Goal: Transaction & Acquisition: Book appointment/travel/reservation

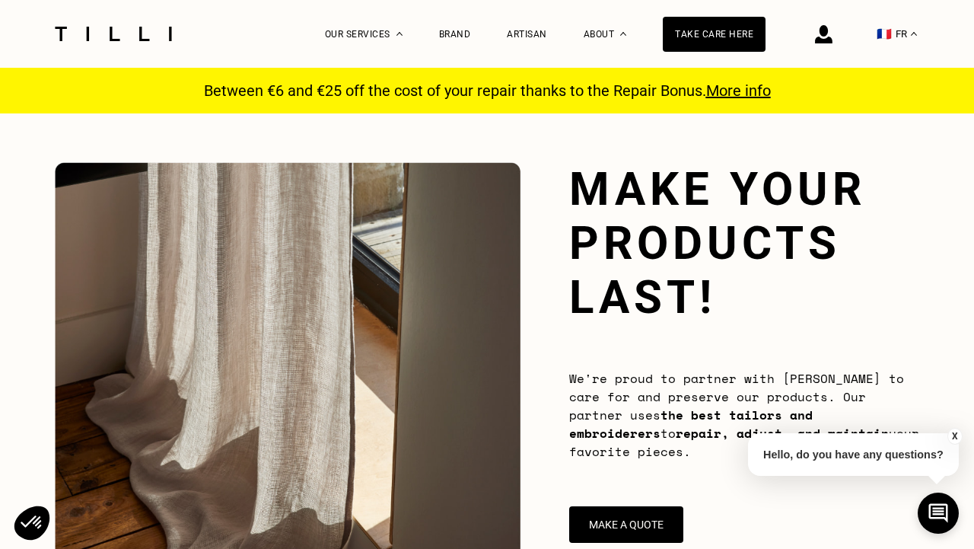
click at [898, 36] on font "FR" at bounding box center [901, 33] width 11 height 11
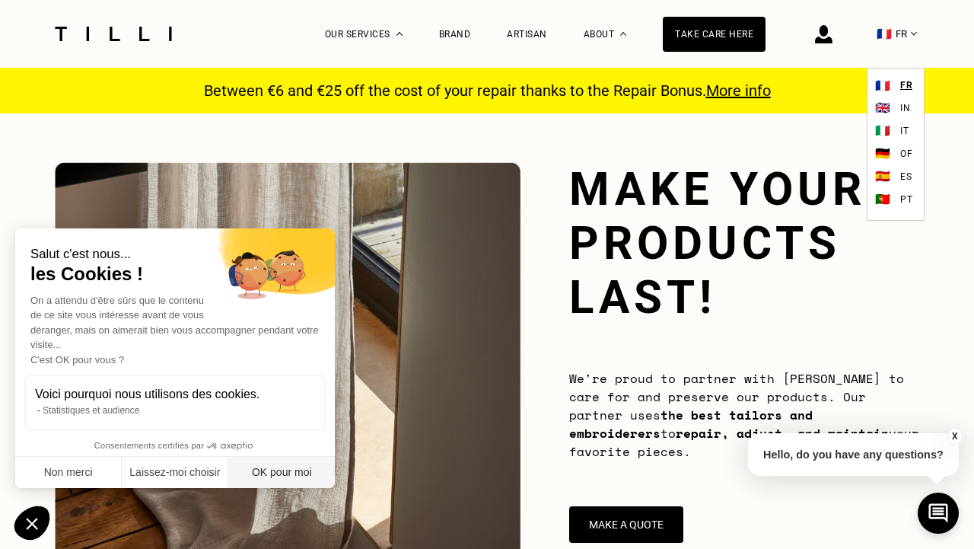
click at [299, 470] on button "OK pour moi" at bounding box center [281, 473] width 107 height 32
checkbox input "true"
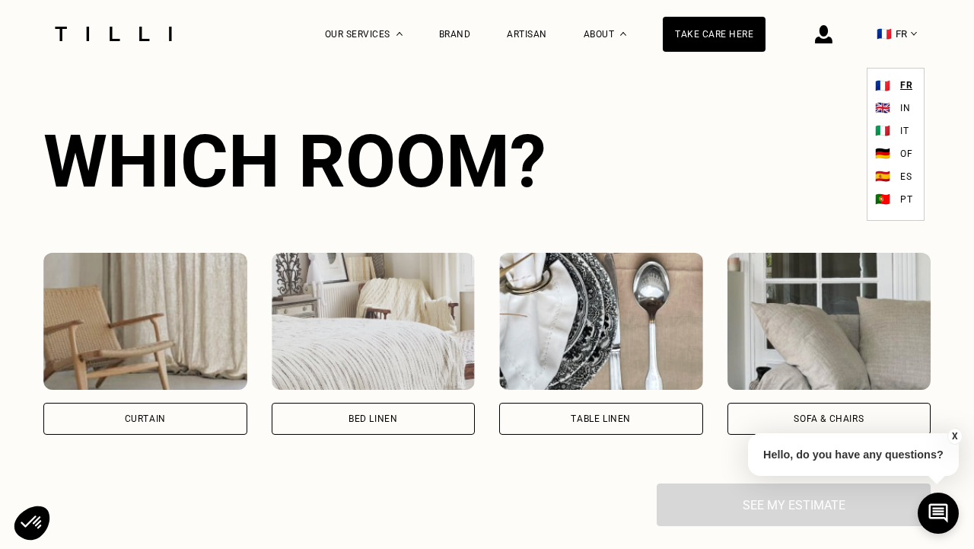
scroll to position [978, 0]
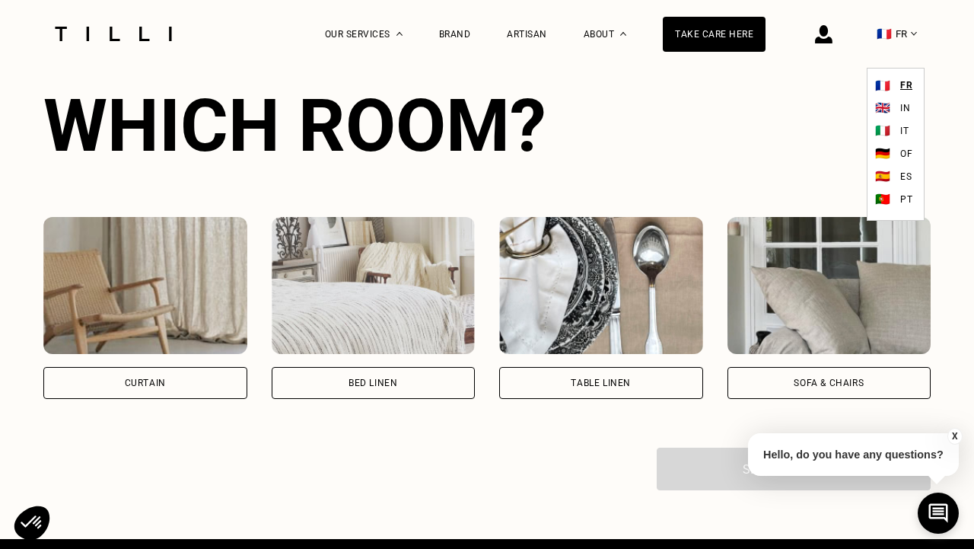
click at [205, 386] on div "Curtain" at bounding box center [145, 383] width 204 height 32
select select "FR"
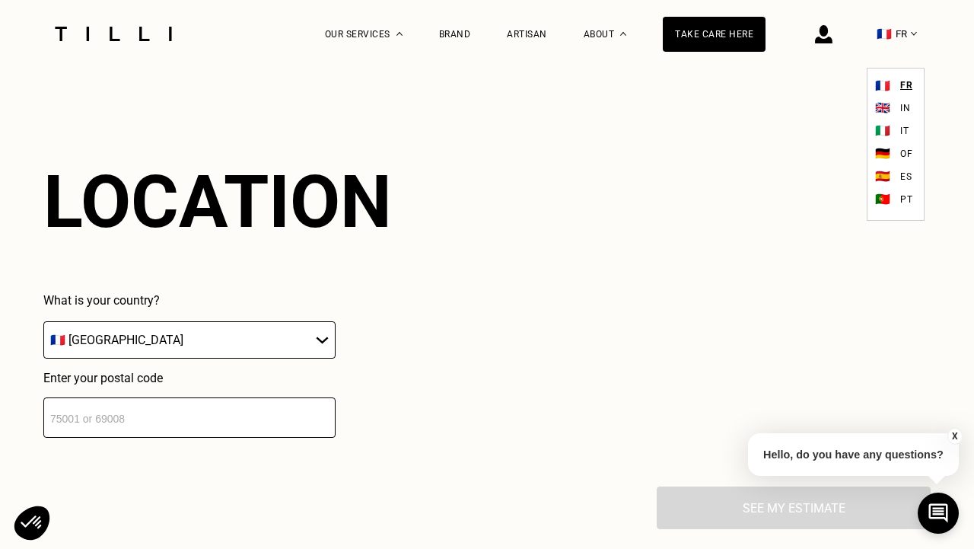
scroll to position [1330, 0]
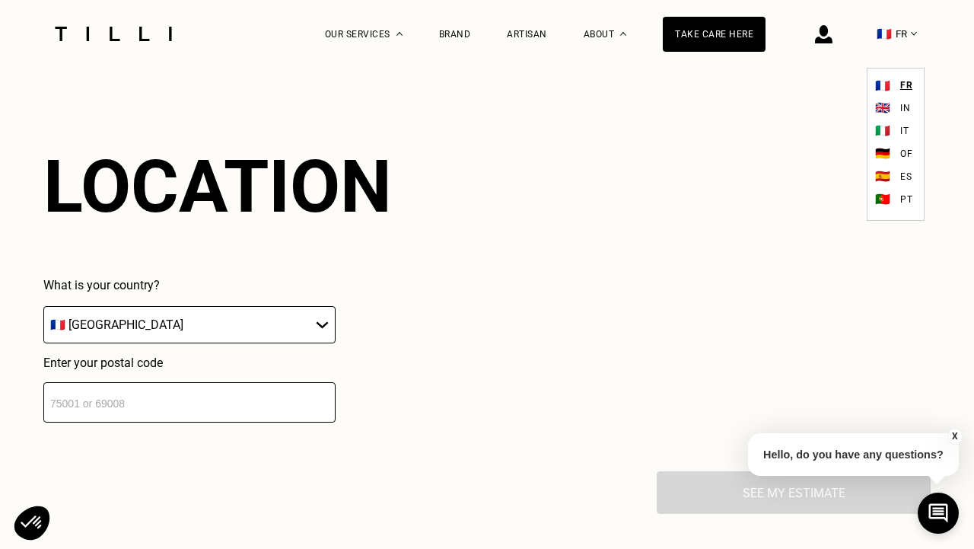
click at [244, 400] on input "number" at bounding box center [189, 402] width 292 height 40
type input "75015"
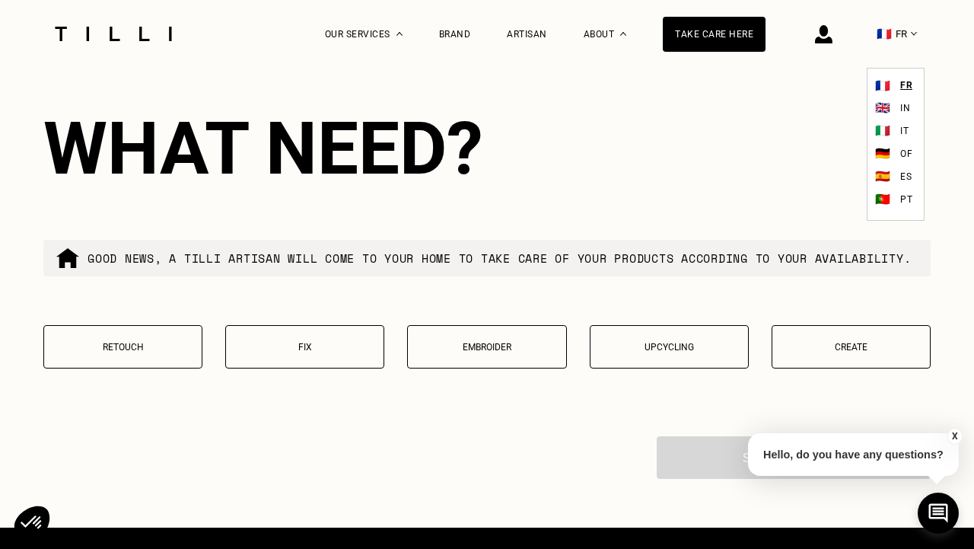
scroll to position [1747, 0]
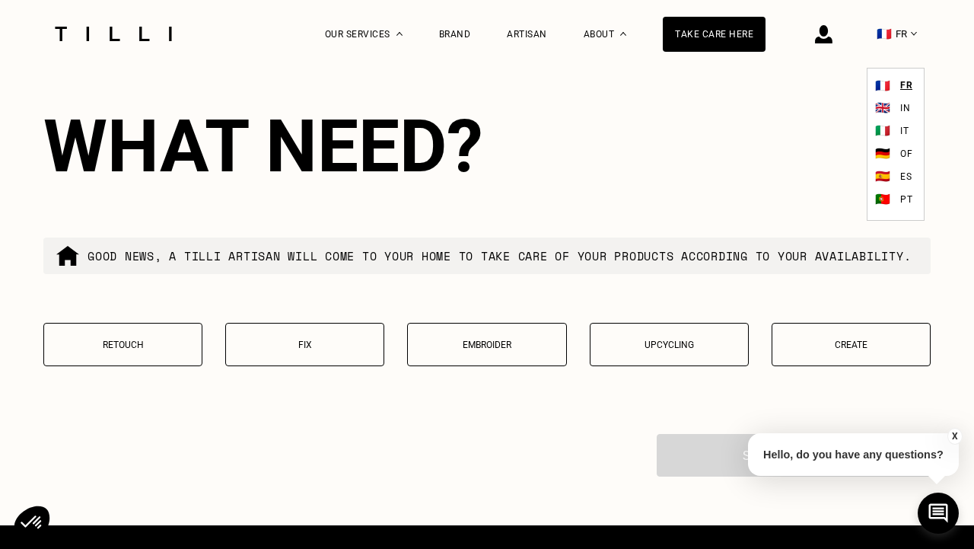
click at [906, 83] on font "FR" at bounding box center [906, 85] width 12 height 11
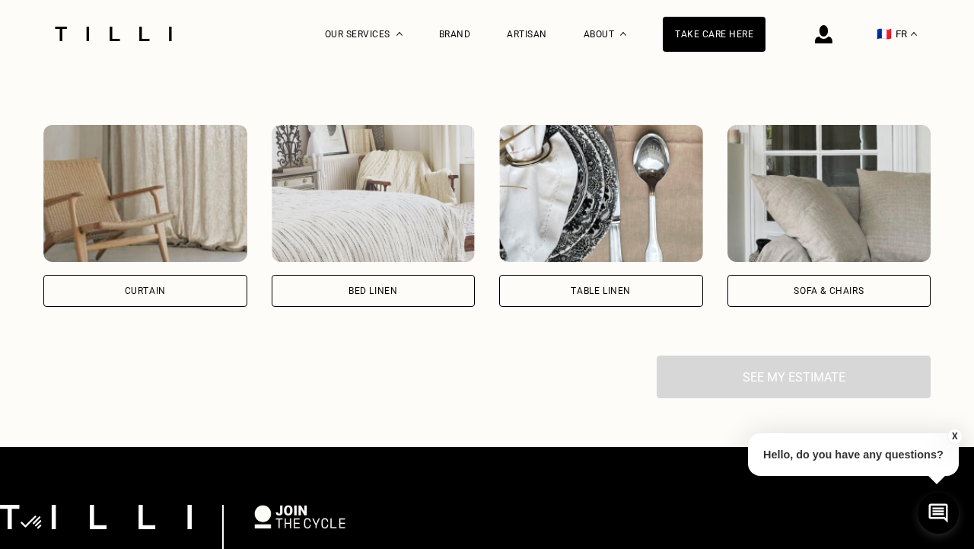
scroll to position [1078, 0]
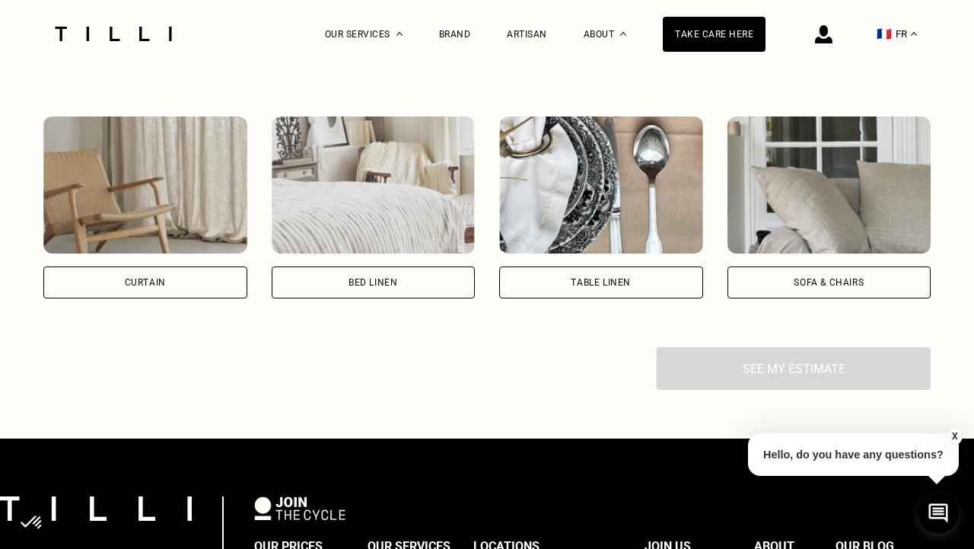
click at [202, 296] on div "Curtain" at bounding box center [145, 282] width 204 height 32
select select "FR"
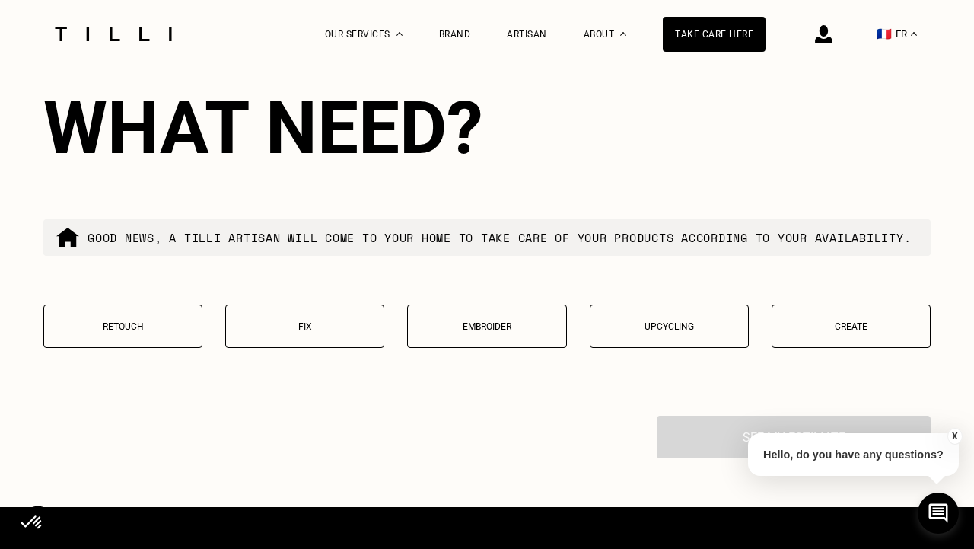
scroll to position [1766, 0]
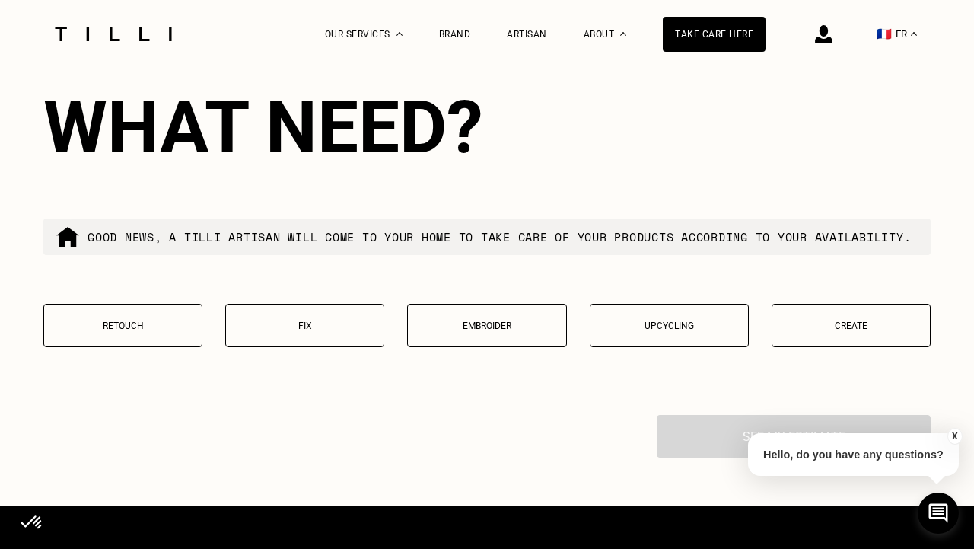
click at [160, 331] on p "Retouch" at bounding box center [123, 325] width 142 height 11
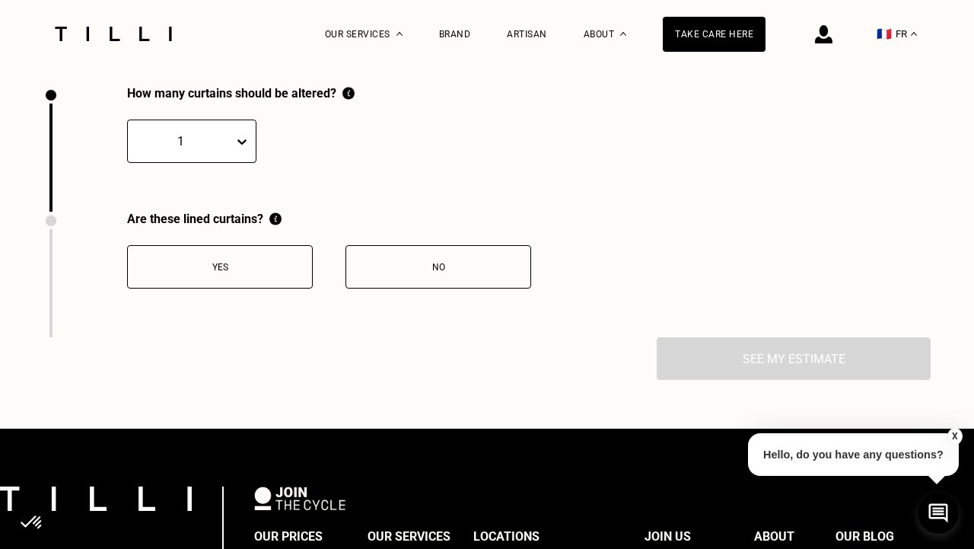
scroll to position [2096, 0]
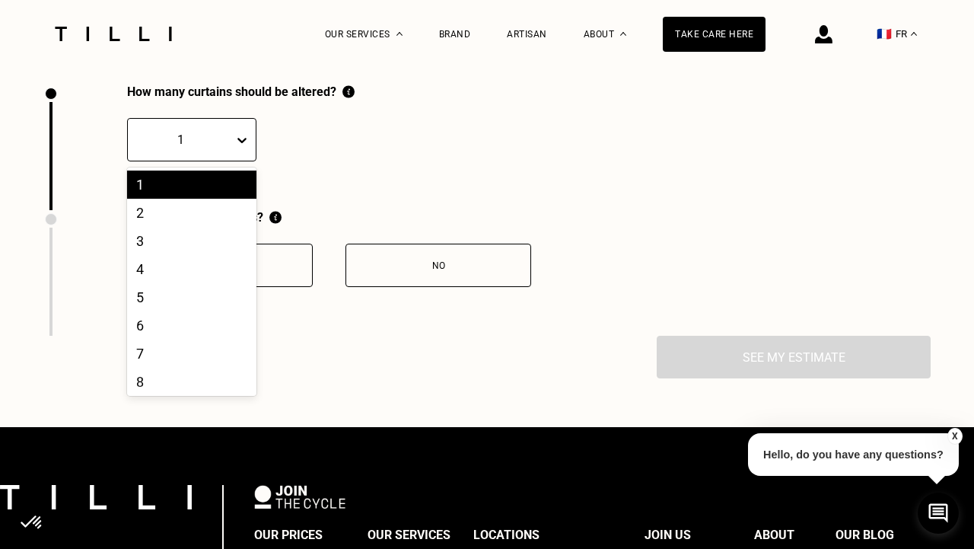
click at [234, 148] on icon at bounding box center [241, 139] width 15 height 15
click at [185, 391] on div "8" at bounding box center [191, 382] width 129 height 28
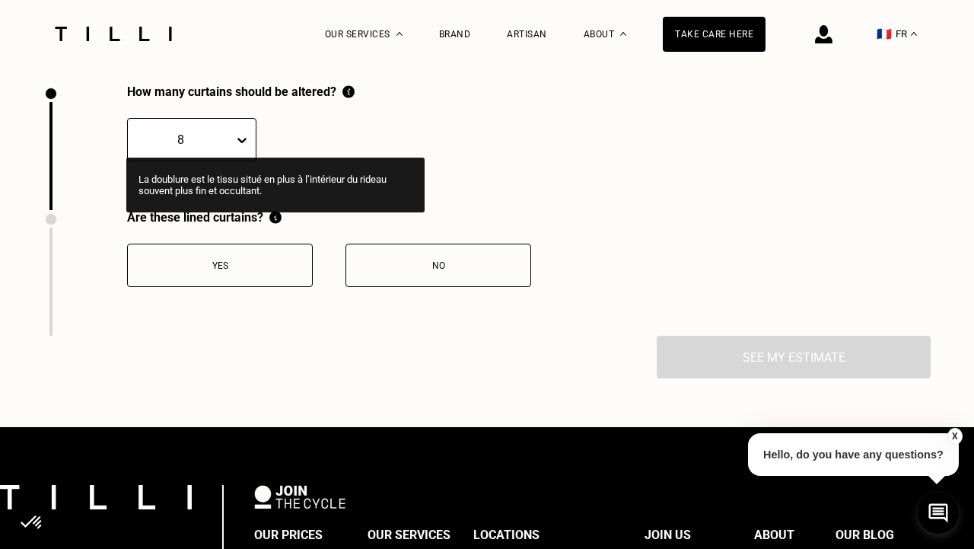
click at [276, 225] on img at bounding box center [275, 217] width 12 height 14
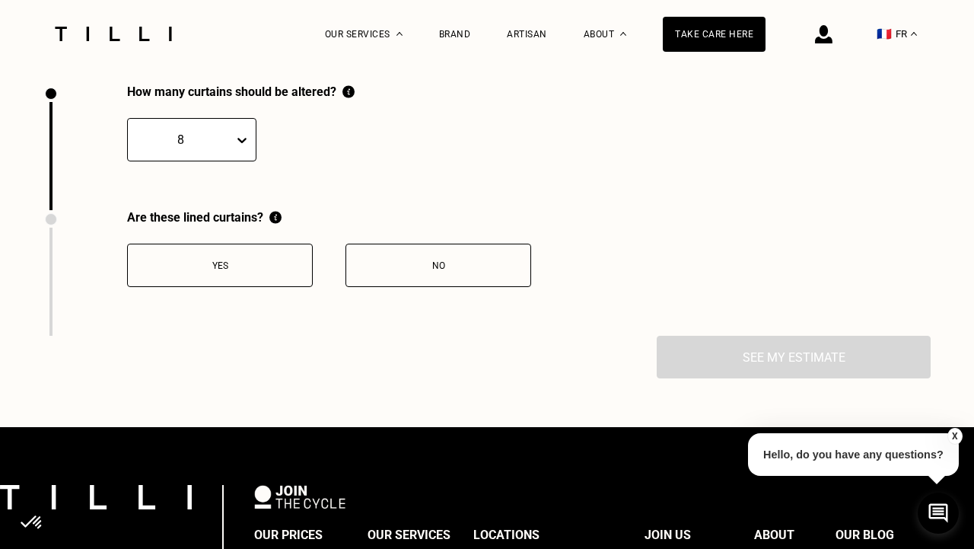
click at [352, 225] on div "Are these lined curtains?" at bounding box center [329, 217] width 404 height 14
click at [250, 280] on button "Yes" at bounding box center [220, 265] width 186 height 43
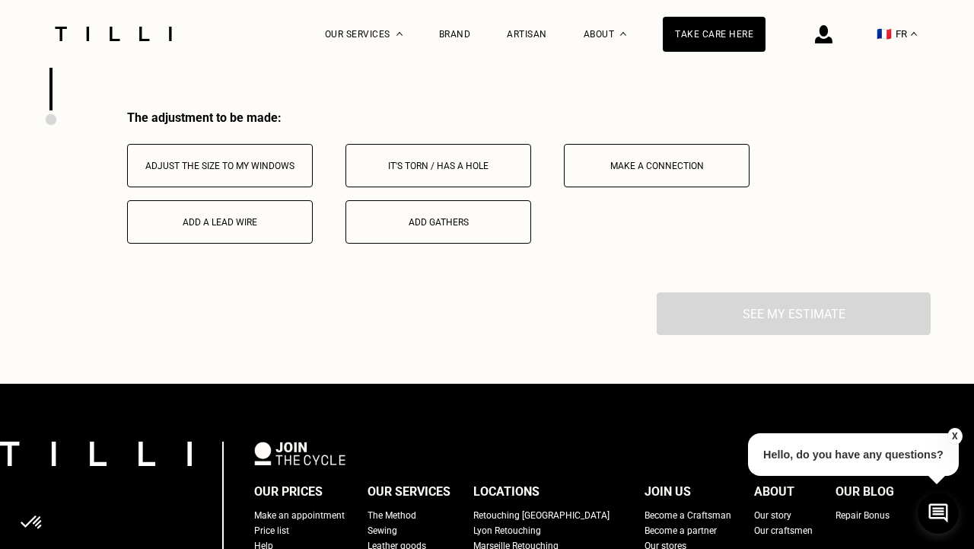
scroll to position [2347, 0]
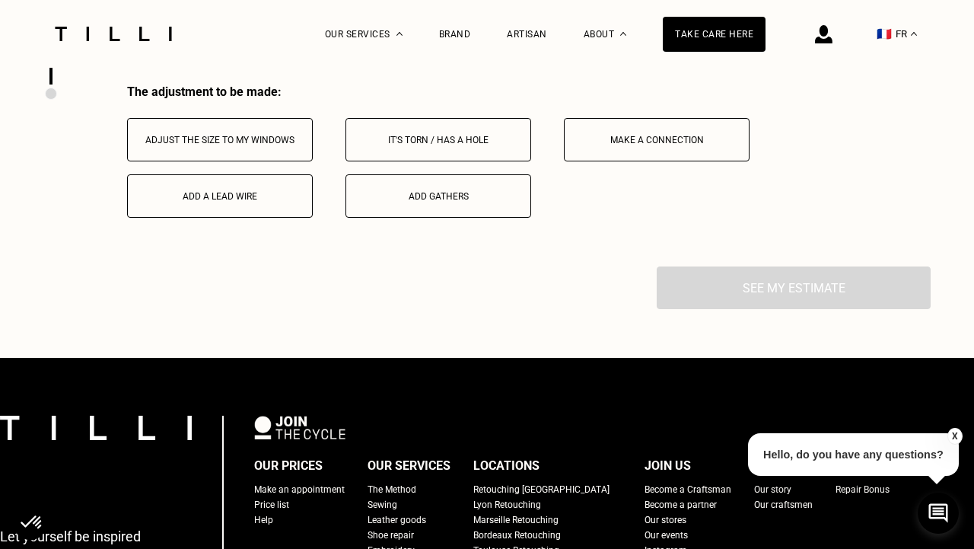
click at [265, 145] on font "Adjust the size to my windows" at bounding box center [219, 140] width 149 height 11
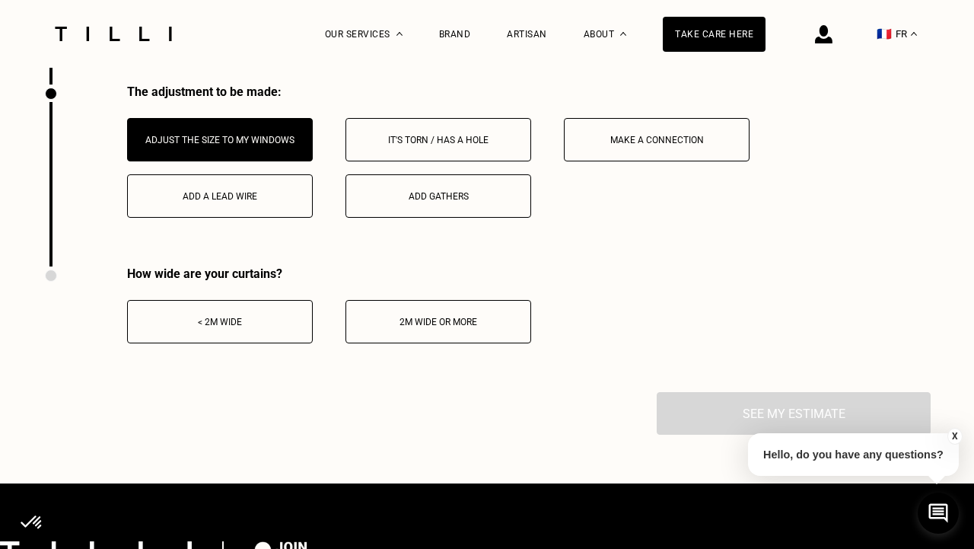
click at [199, 339] on button "< 2m wide" at bounding box center [220, 321] width 186 height 43
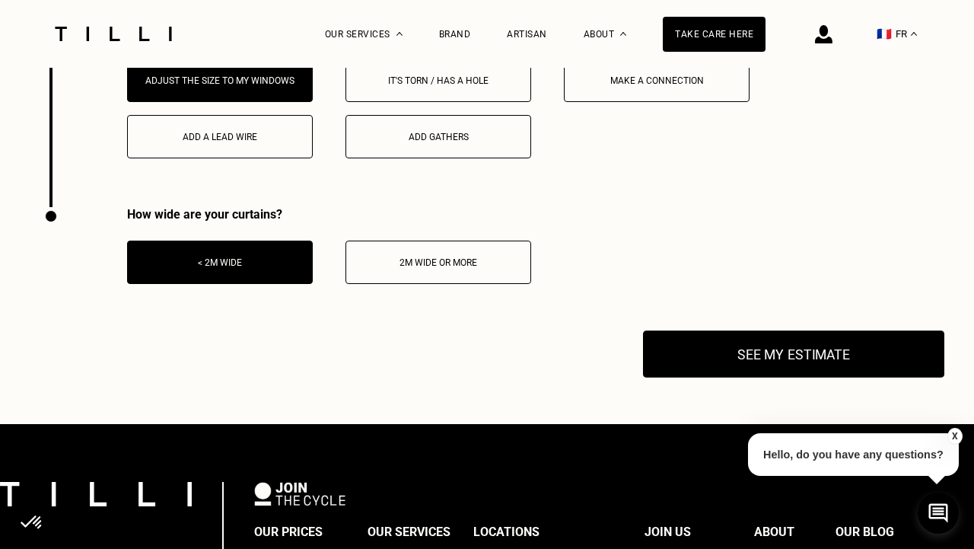
scroll to position [2423, 0]
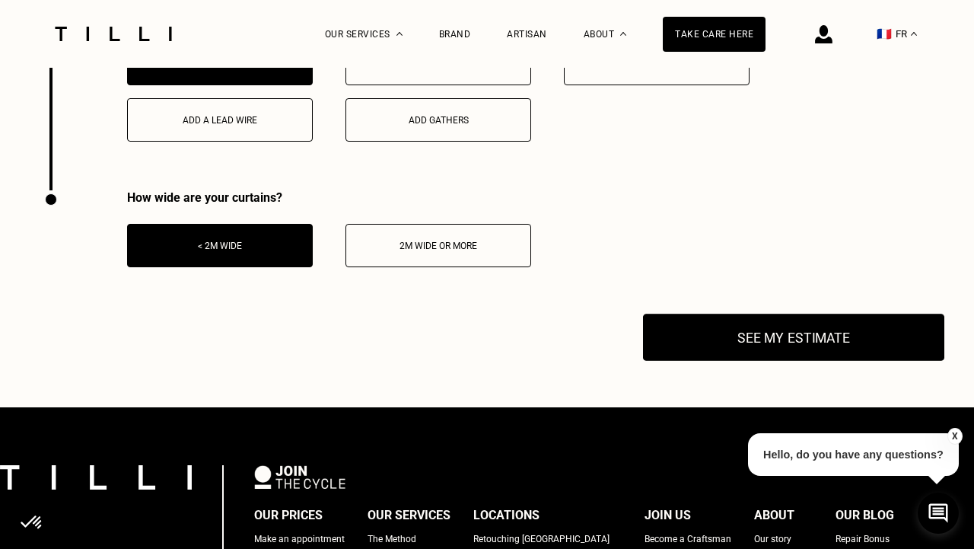
click at [745, 345] on font "See my estimate" at bounding box center [793, 338] width 113 height 16
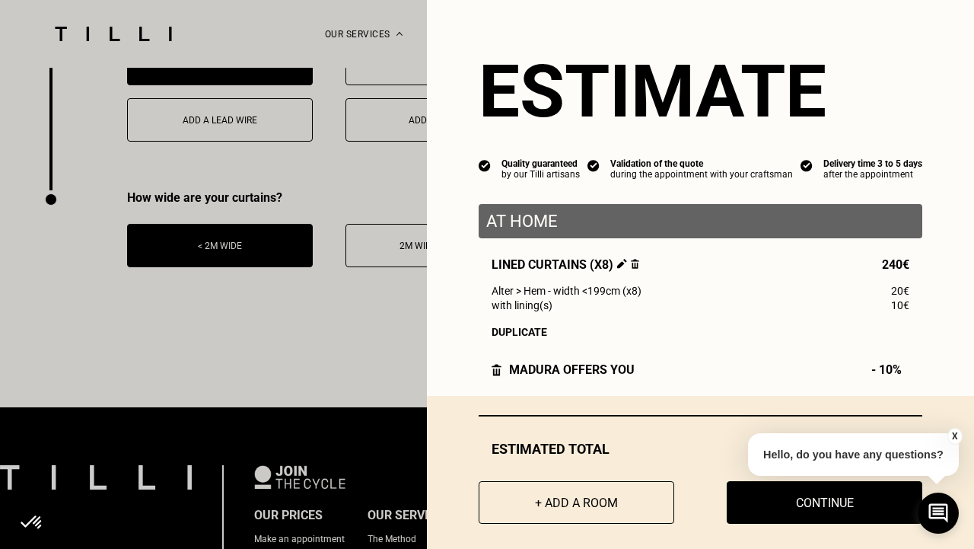
scroll to position [14, 0]
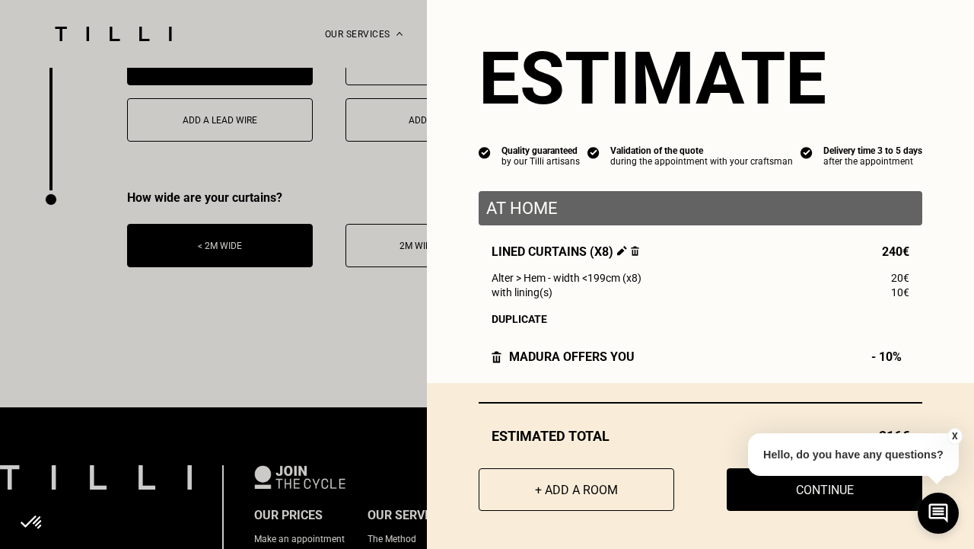
click at [954, 436] on font "X" at bounding box center [955, 436] width 6 height 11
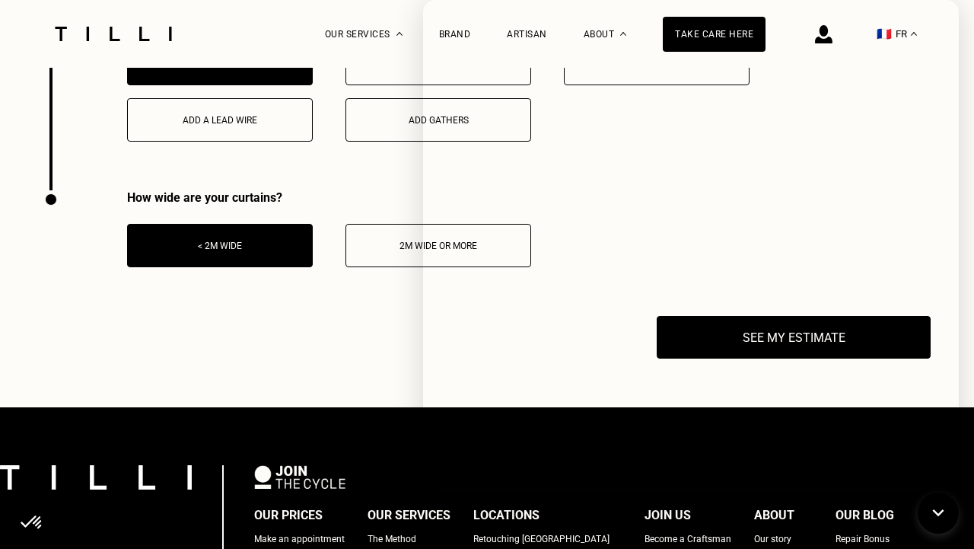
click at [377, 316] on div "How wide are your curtains? < 2m wide 2m wide or more" at bounding box center [287, 253] width 488 height 126
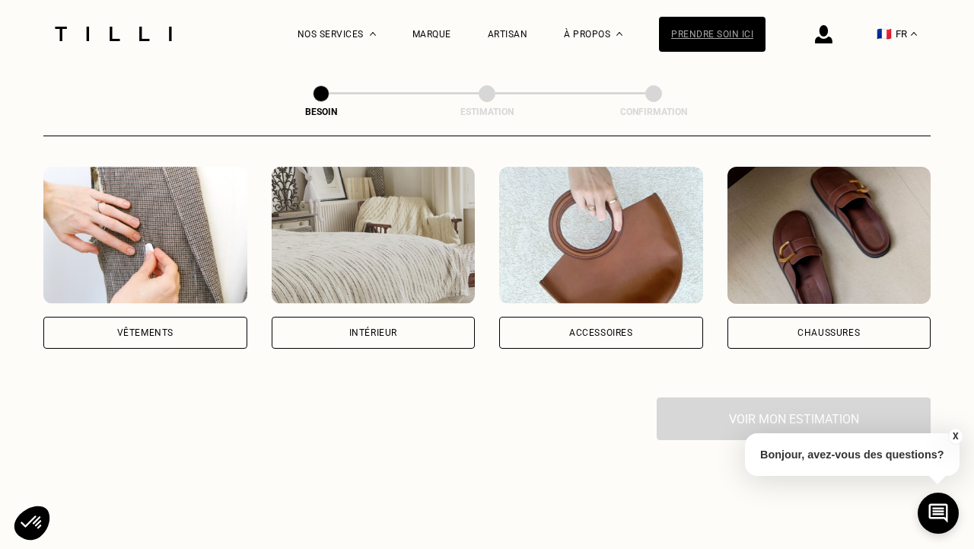
scroll to position [297, 0]
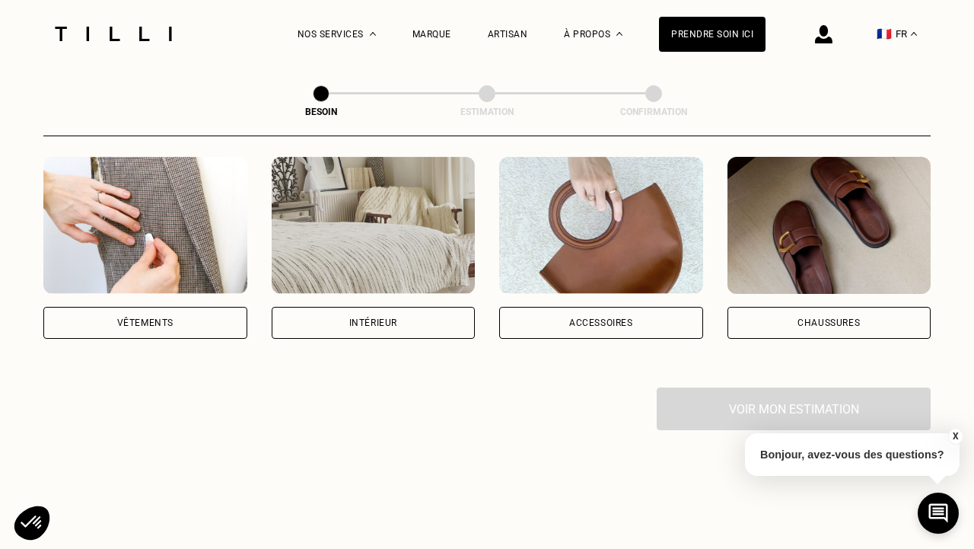
click at [422, 307] on div "Intérieur" at bounding box center [374, 323] width 204 height 32
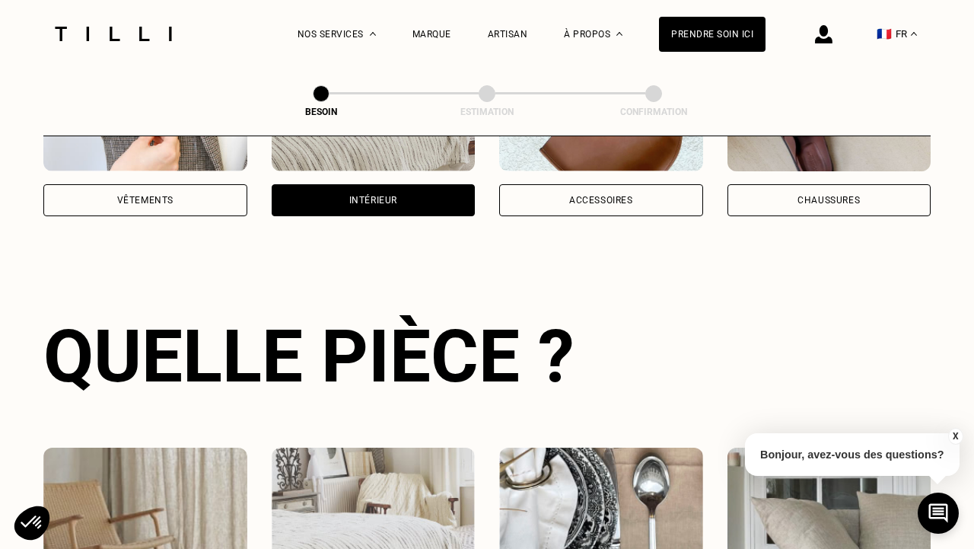
scroll to position [495, 0]
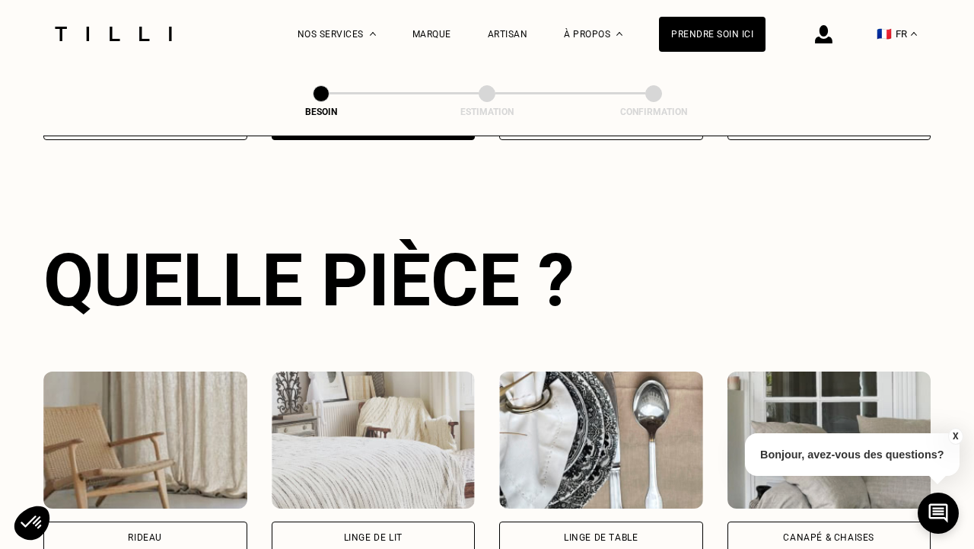
click at [204, 521] on div "Rideau" at bounding box center [145, 537] width 204 height 32
select select "FR"
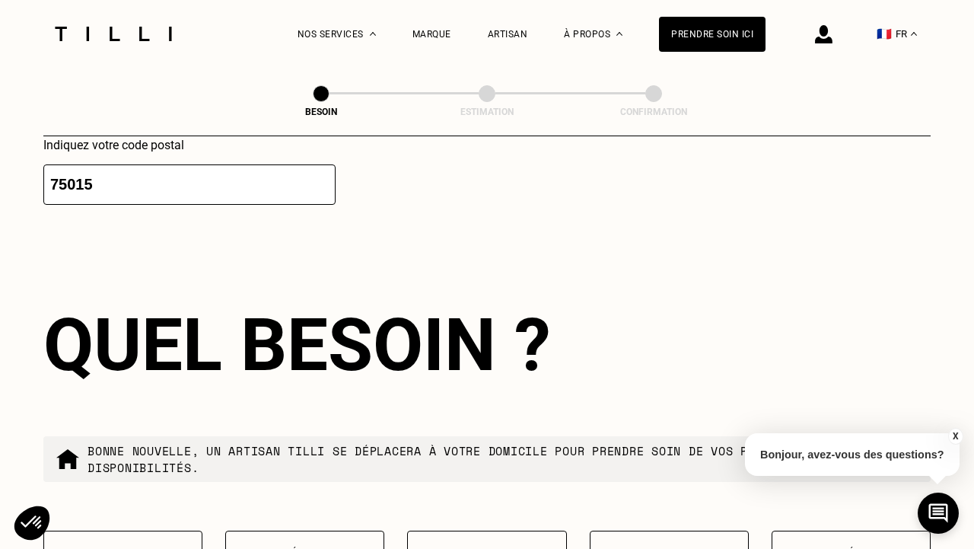
scroll to position [1305, 0]
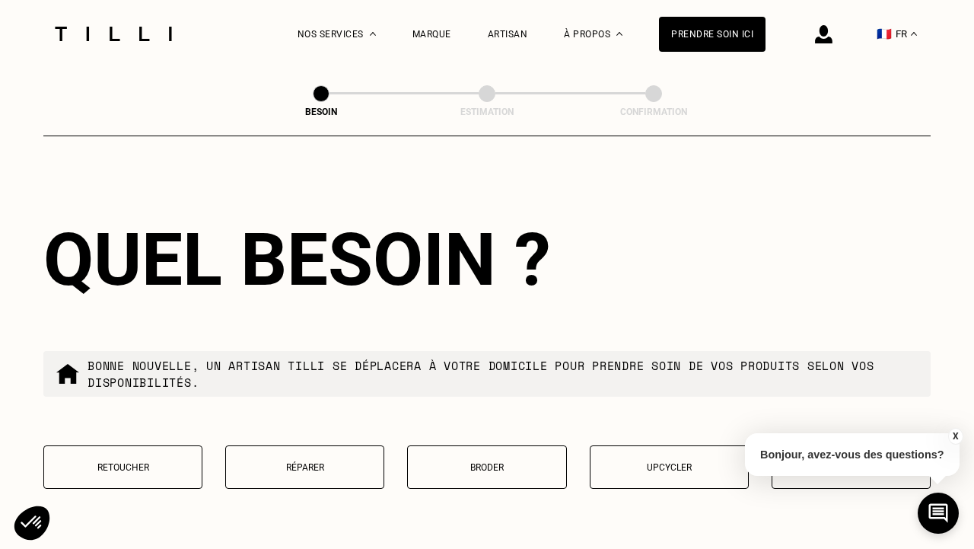
click at [169, 455] on button "Retoucher" at bounding box center [122, 466] width 159 height 43
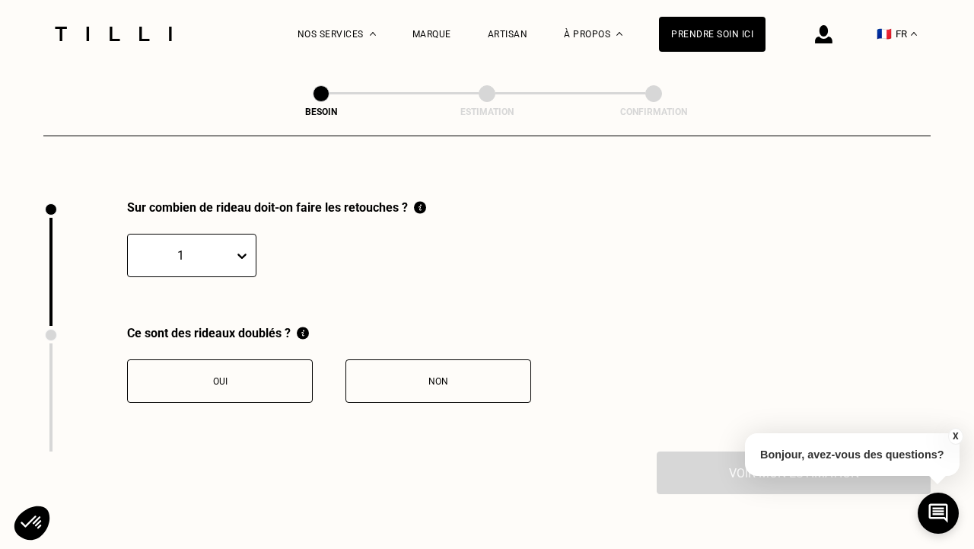
scroll to position [1674, 0]
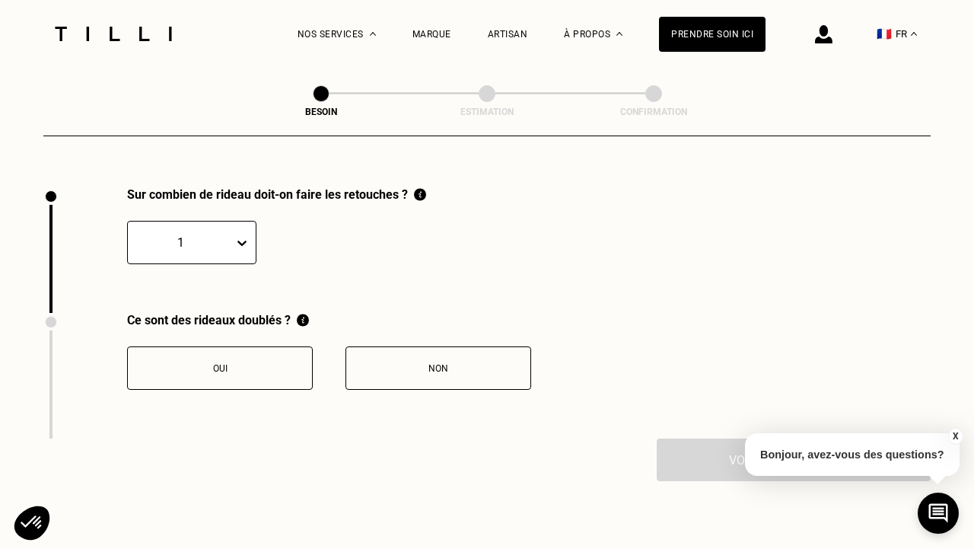
click at [241, 235] on icon at bounding box center [241, 242] width 15 height 15
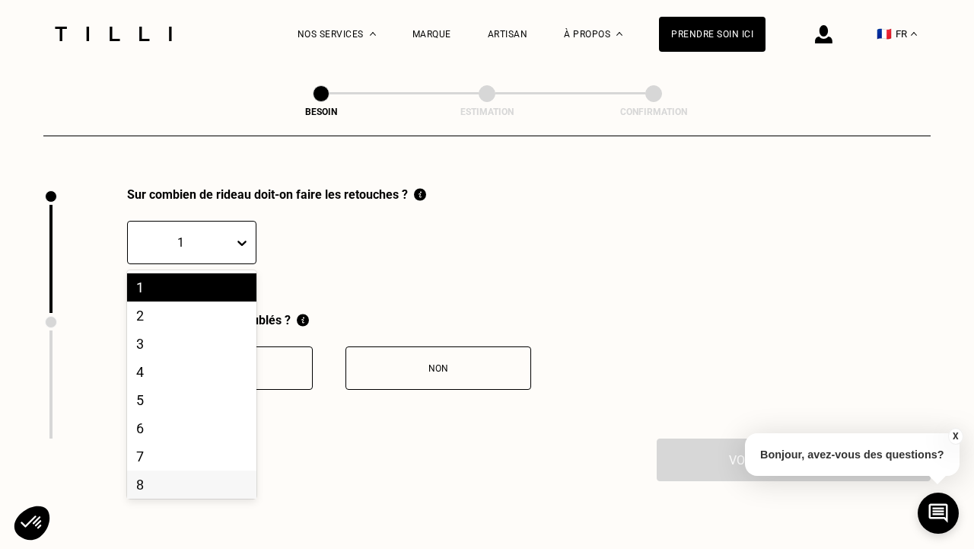
click at [174, 470] on div "8" at bounding box center [191, 484] width 129 height 28
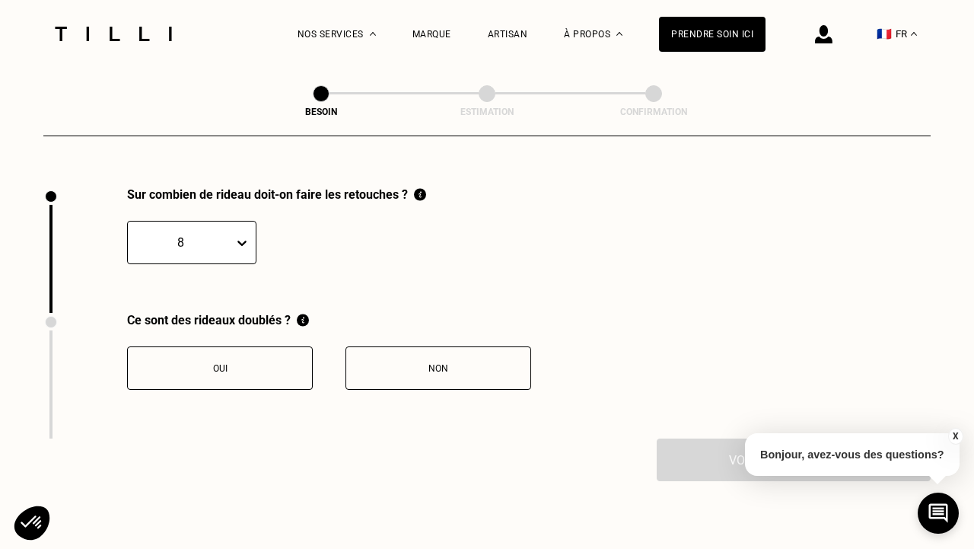
click at [424, 363] on div "Non" at bounding box center [438, 368] width 169 height 11
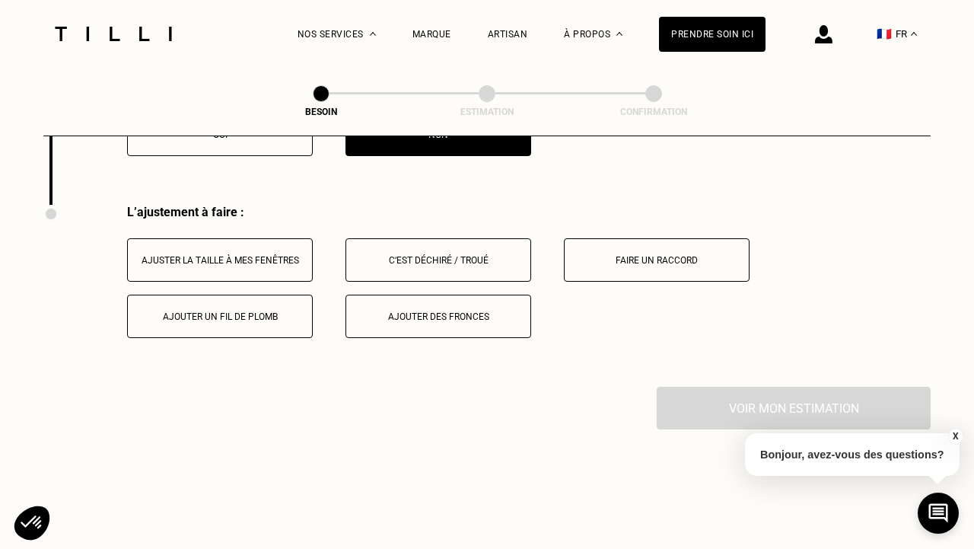
scroll to position [1925, 0]
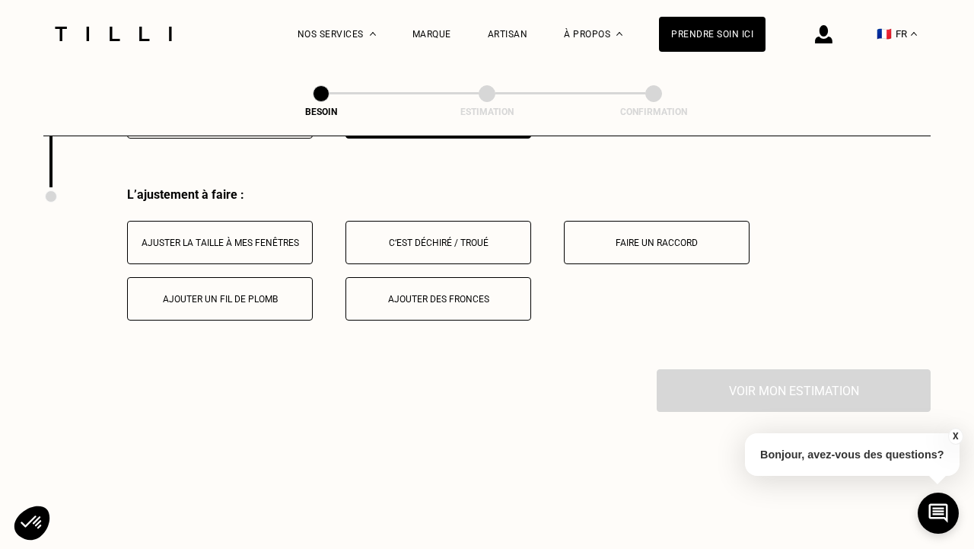
click at [280, 237] on div "Ajuster la taille à mes fenêtres" at bounding box center [219, 242] width 169 height 11
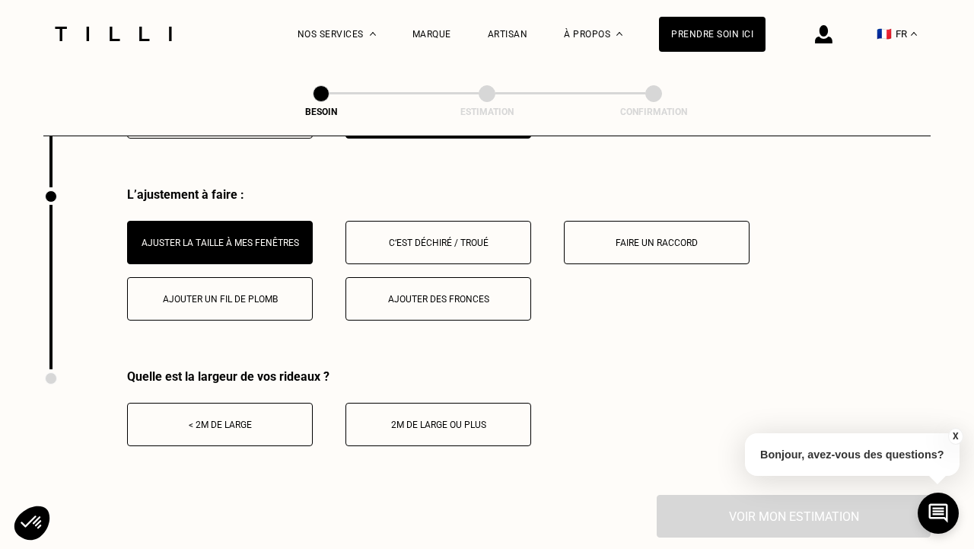
click at [224, 413] on button "< 2m de large" at bounding box center [220, 424] width 186 height 43
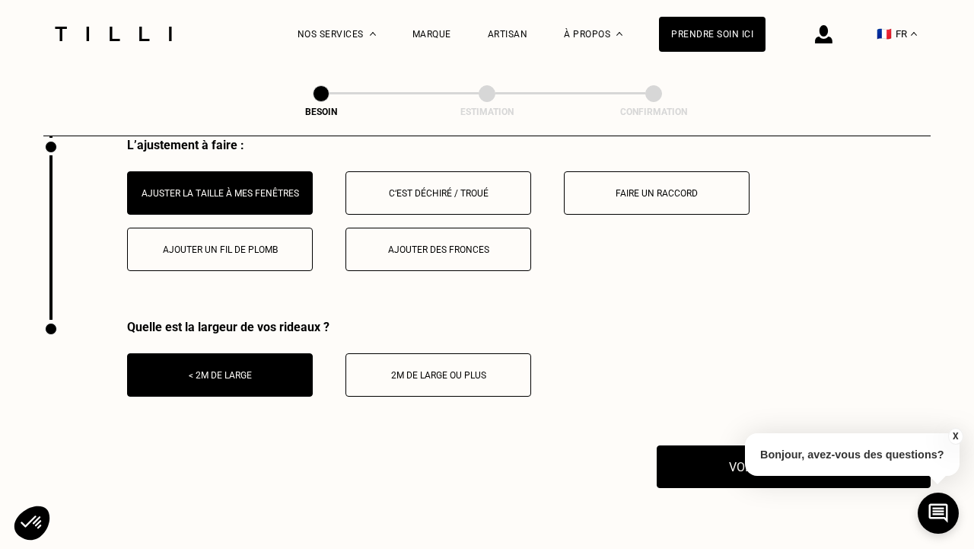
scroll to position [2018, 0]
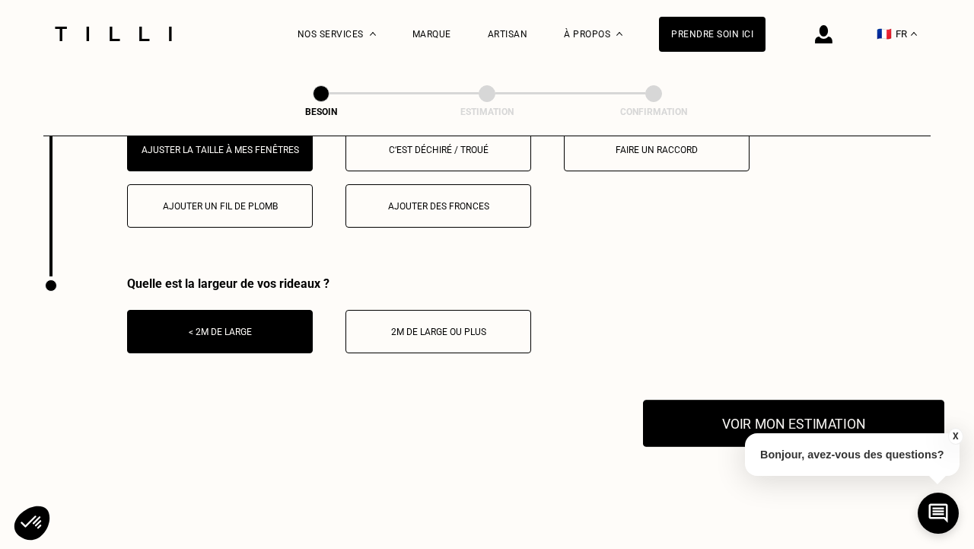
click at [761, 415] on button "Voir mon estimation" at bounding box center [793, 423] width 301 height 47
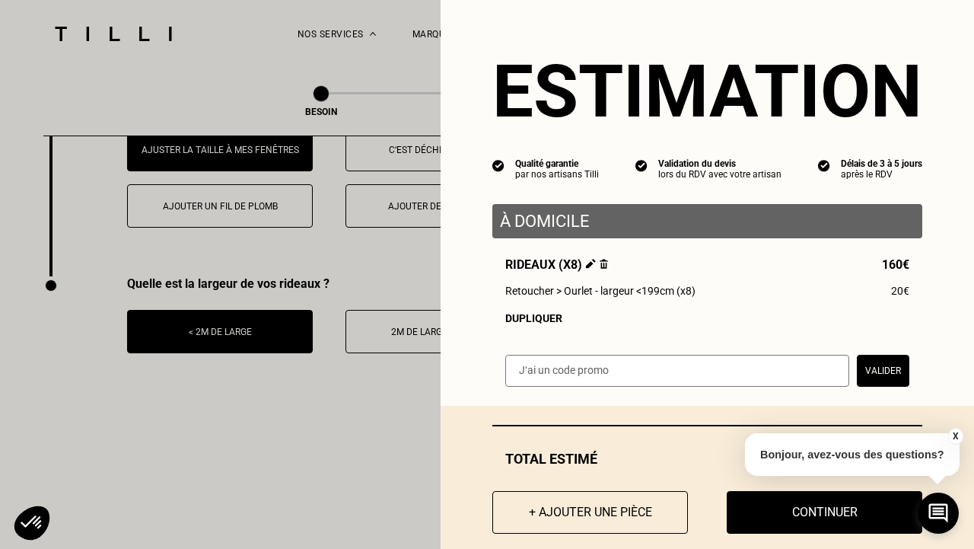
click at [954, 436] on button "X" at bounding box center [954, 436] width 15 height 17
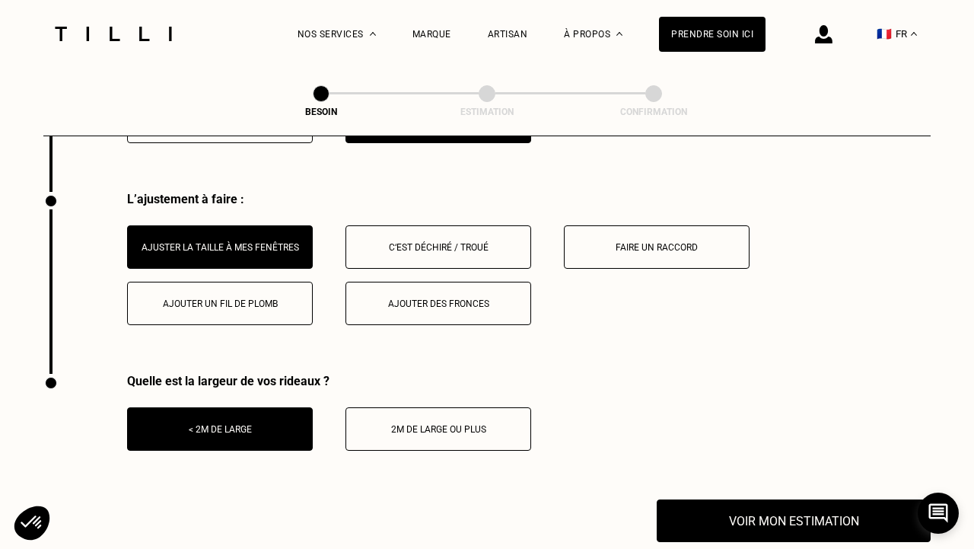
scroll to position [1920, 0]
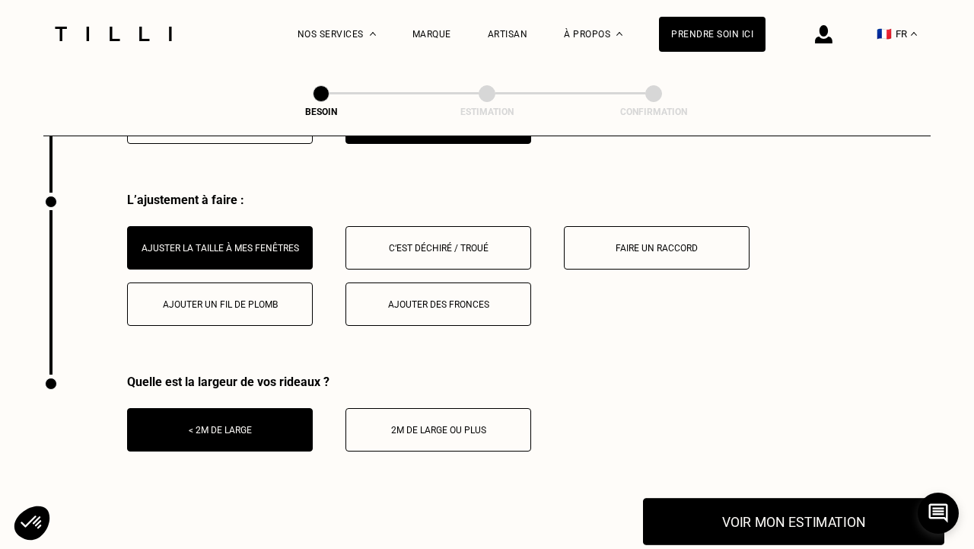
click at [836, 498] on button "Voir mon estimation" at bounding box center [793, 521] width 301 height 47
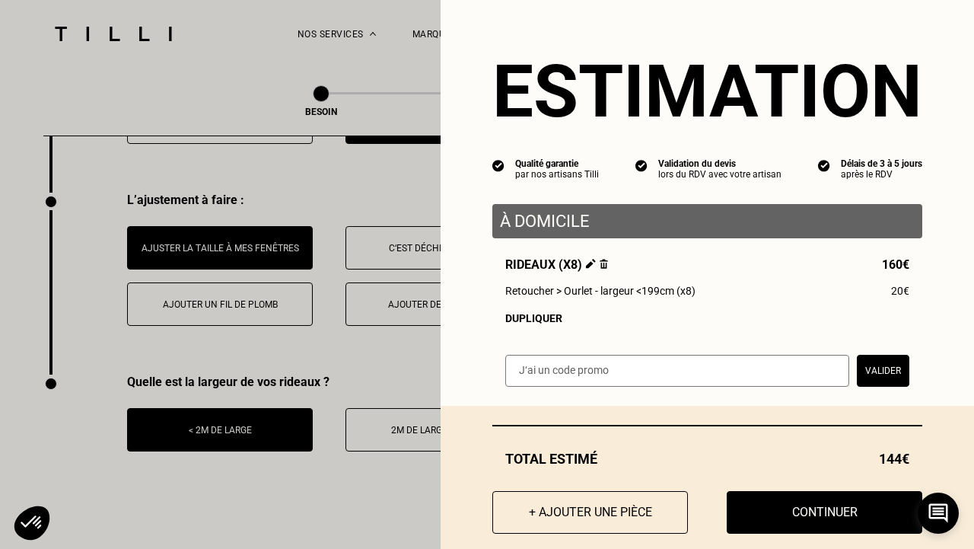
scroll to position [24, 0]
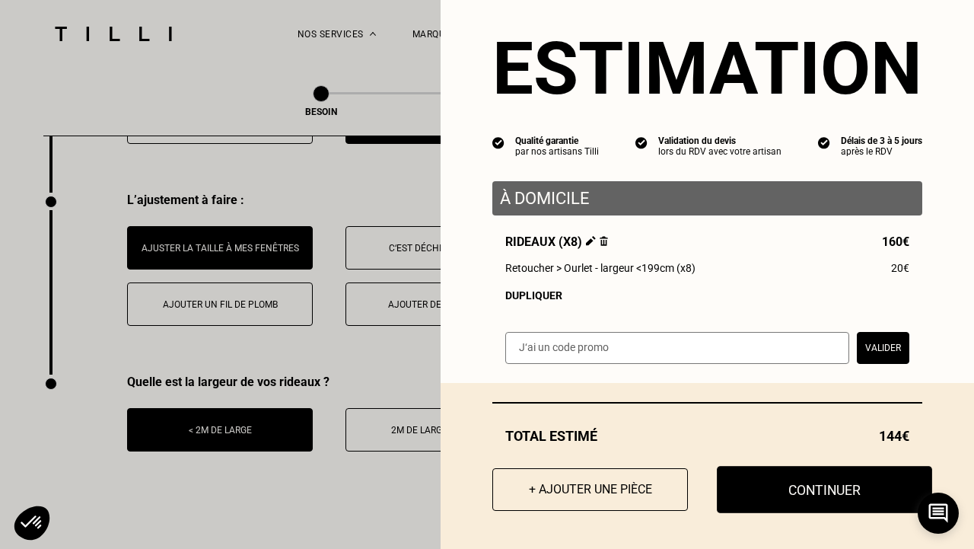
click at [866, 498] on button "Continuer" at bounding box center [824, 489] width 215 height 47
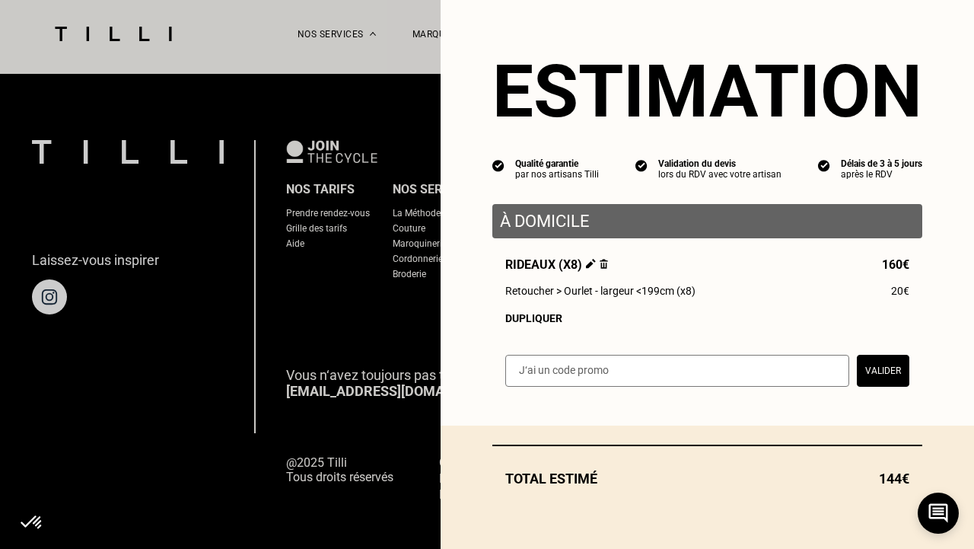
scroll to position [0, 0]
select select "FR"
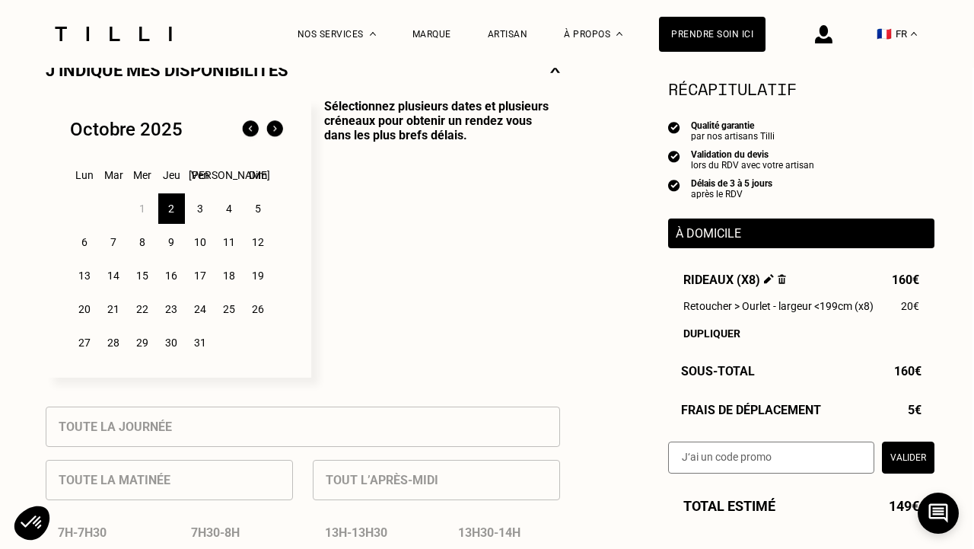
scroll to position [370, 2]
click at [199, 211] on div "3" at bounding box center [200, 208] width 27 height 30
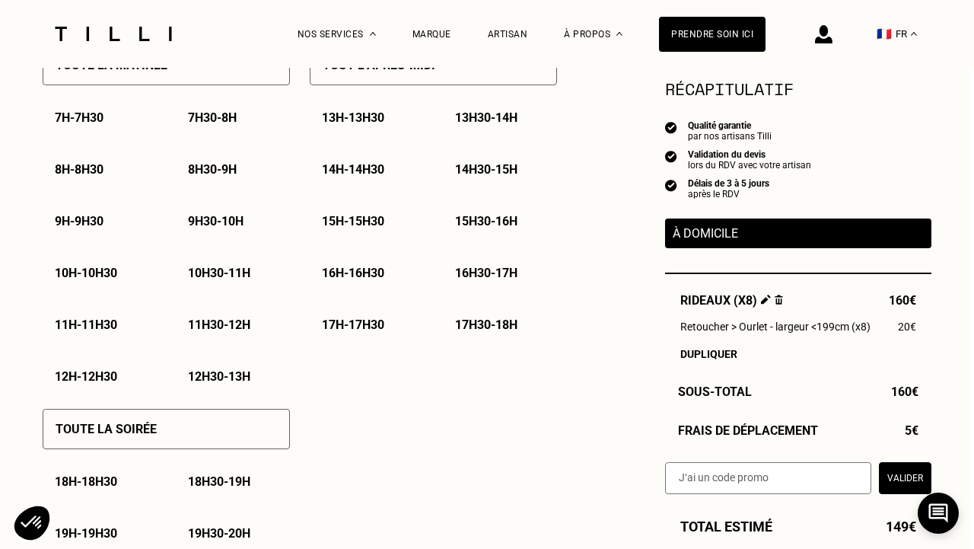
scroll to position [778, 5]
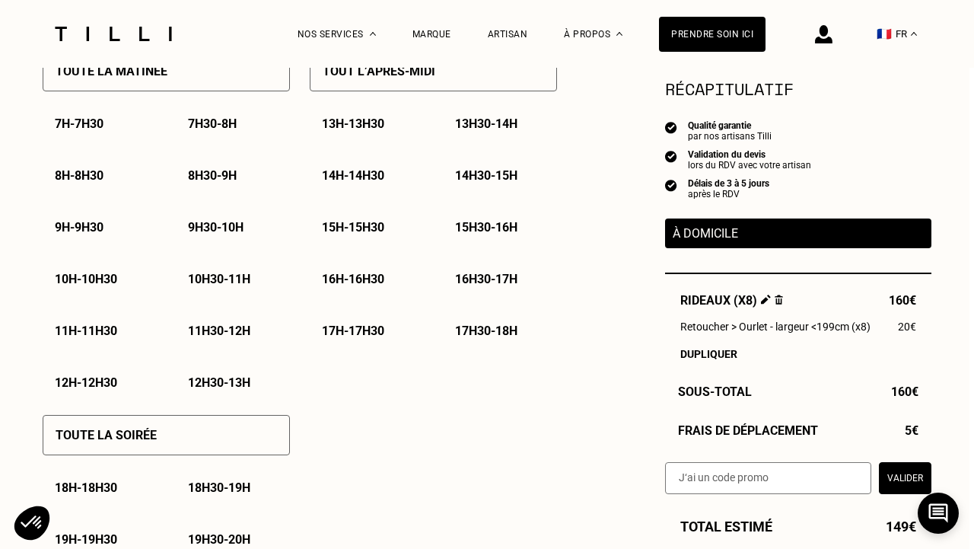
click at [517, 279] on p "16h30 - 17h" at bounding box center [486, 279] width 62 height 14
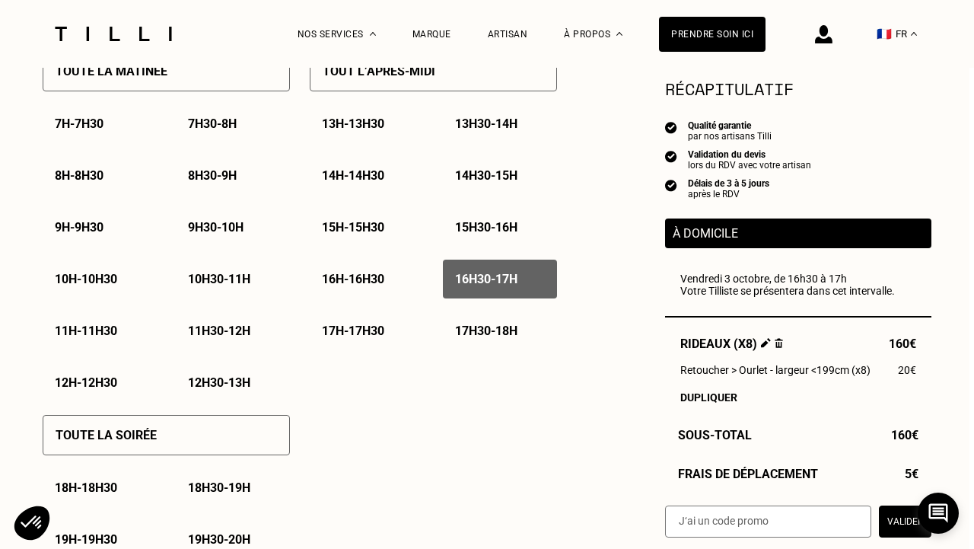
click at [489, 330] on p "17h30 - 18h" at bounding box center [486, 330] width 62 height 14
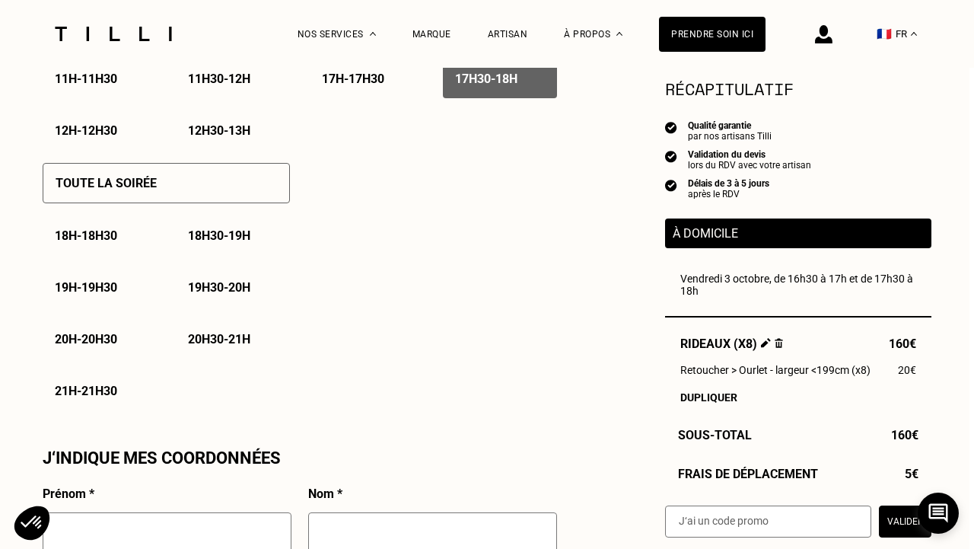
scroll to position [1032, 5]
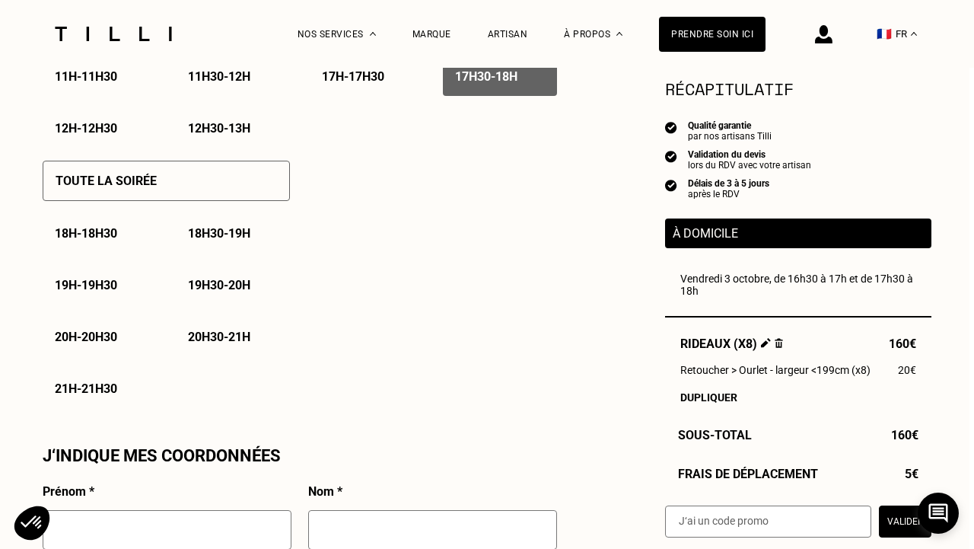
click at [214, 170] on div "Toute la soirée" at bounding box center [166, 181] width 247 height 40
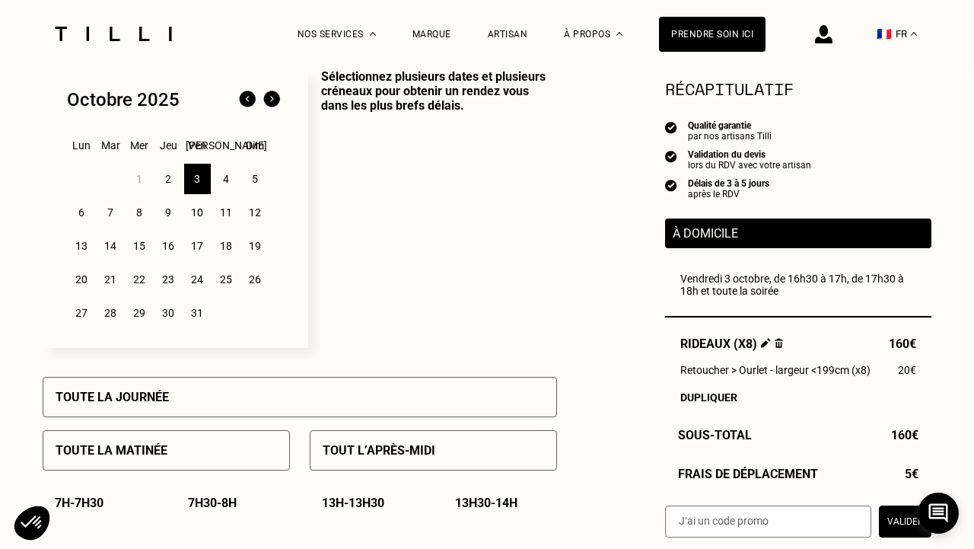
scroll to position [398, 5]
click at [227, 182] on div "4" at bounding box center [226, 179] width 27 height 30
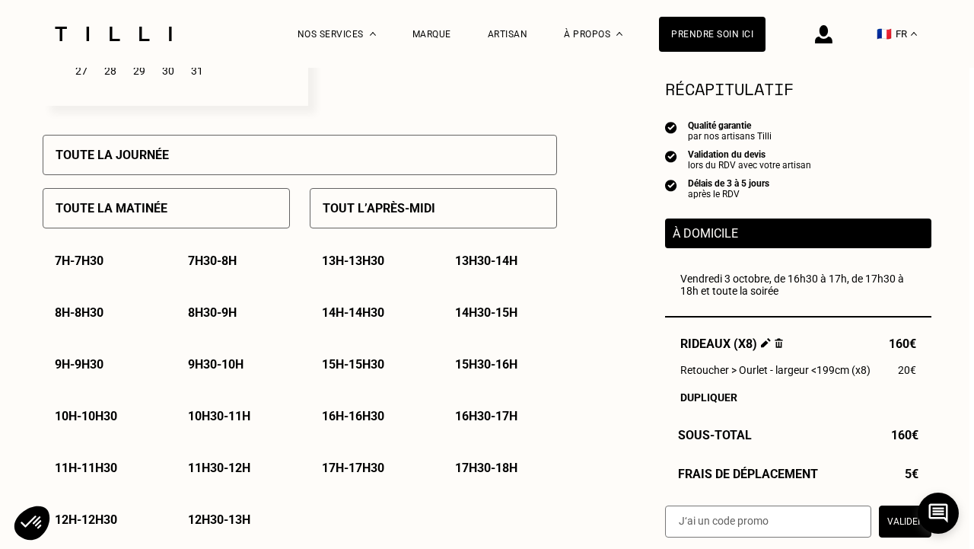
scroll to position [642, 5]
click at [365, 263] on p "13h - 13h30" at bounding box center [353, 260] width 62 height 14
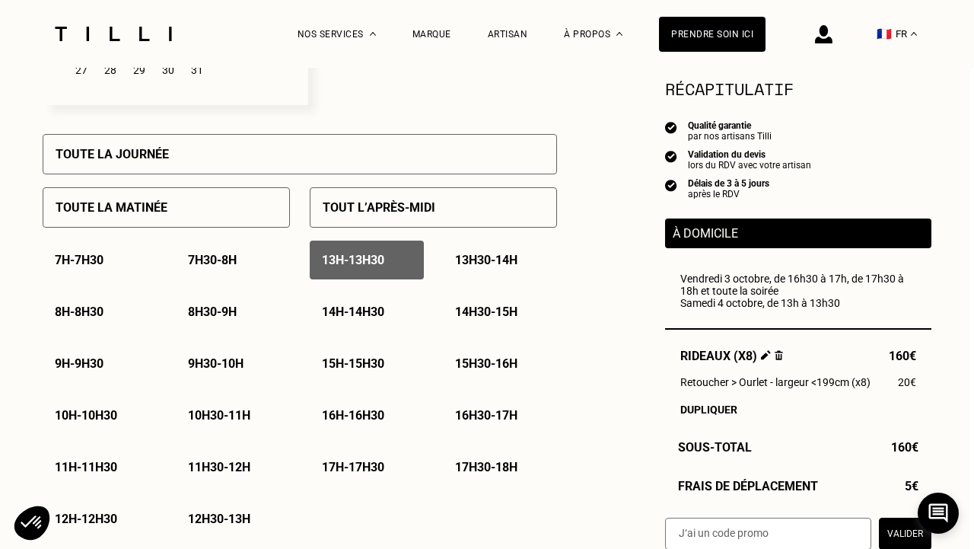
click at [510, 260] on p "13h30 - 14h" at bounding box center [486, 260] width 62 height 14
click at [376, 310] on p "14h - 14h30" at bounding box center [353, 311] width 62 height 14
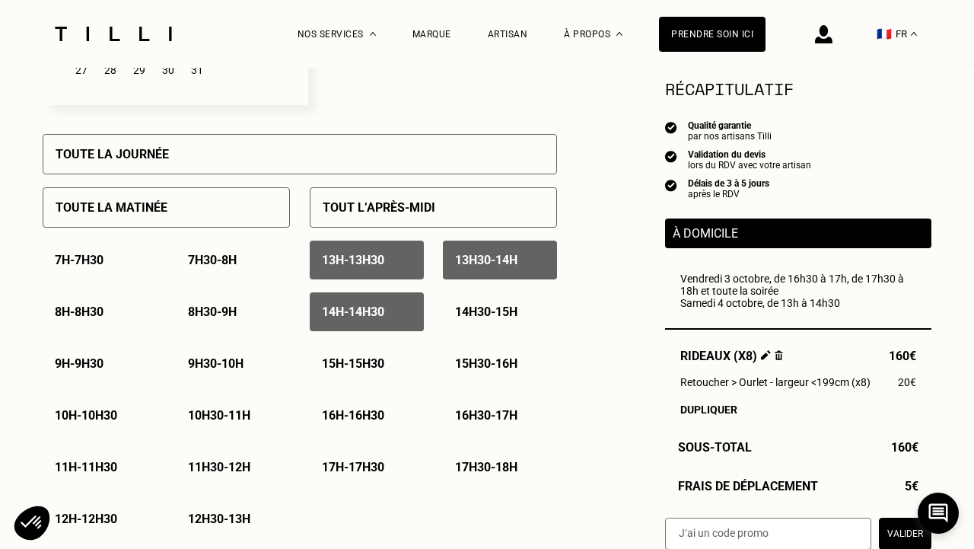
click at [509, 311] on p "14h30 - 15h" at bounding box center [486, 311] width 62 height 14
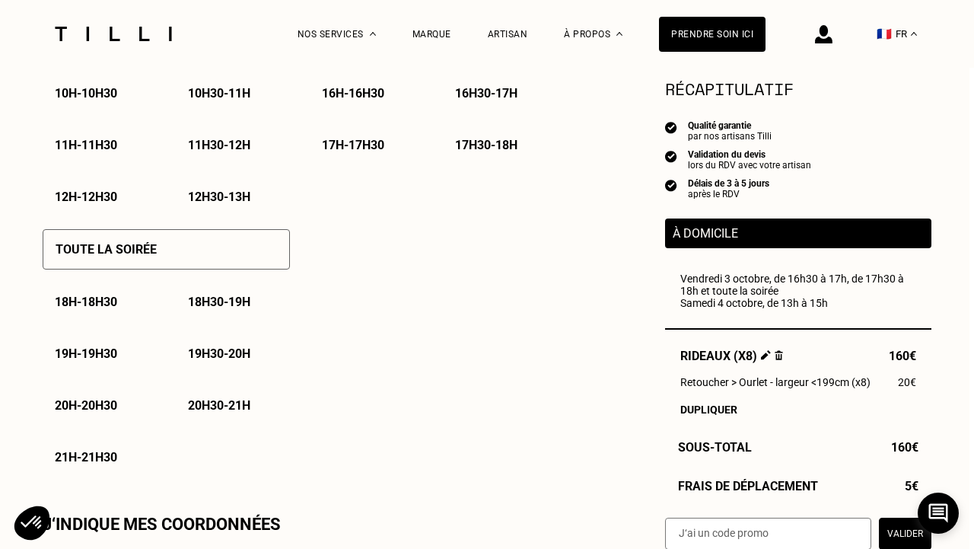
scroll to position [963, 5]
click at [116, 405] on p "20h - 20h30" at bounding box center [85, 405] width 62 height 14
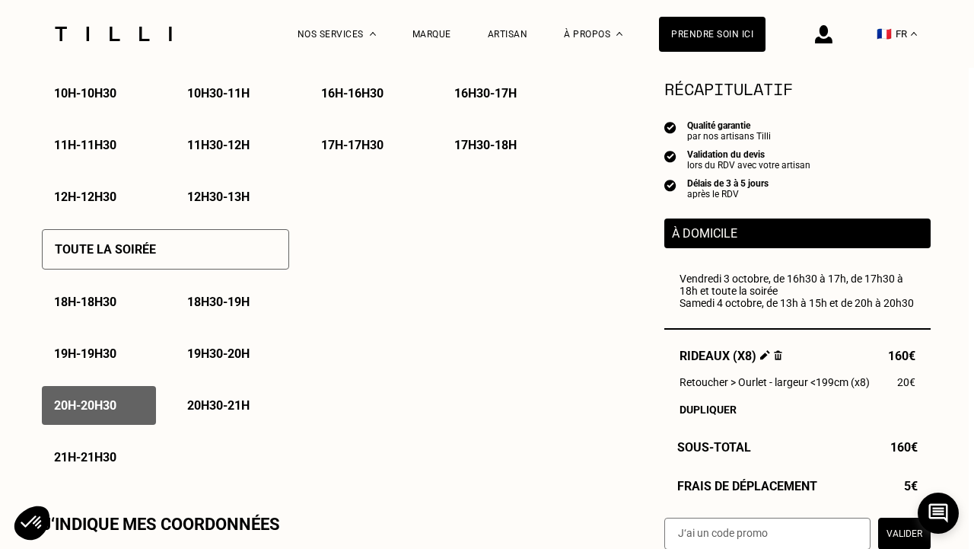
click at [200, 409] on p "20h30 - 21h" at bounding box center [218, 405] width 62 height 14
click at [95, 466] on div "21h - 21h30" at bounding box center [99, 457] width 114 height 39
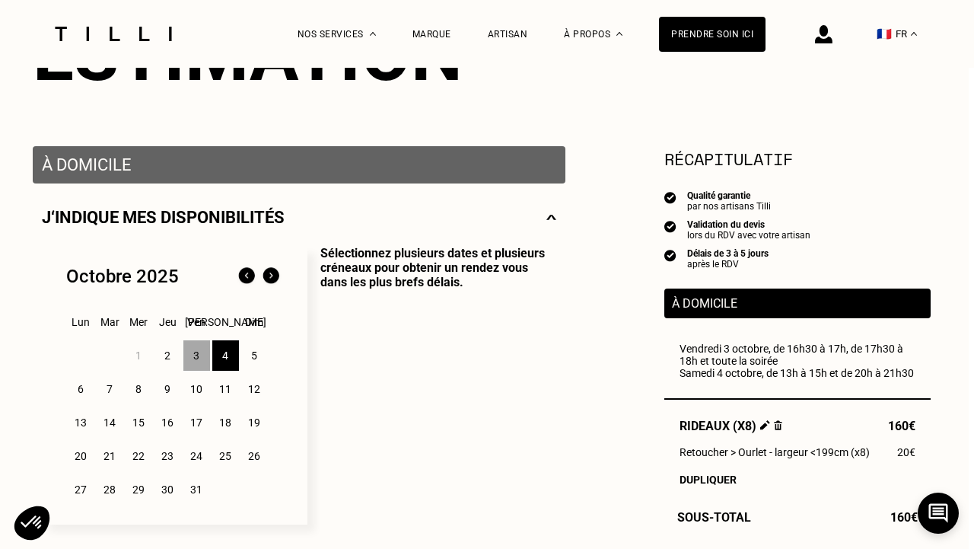
scroll to position [237, 5]
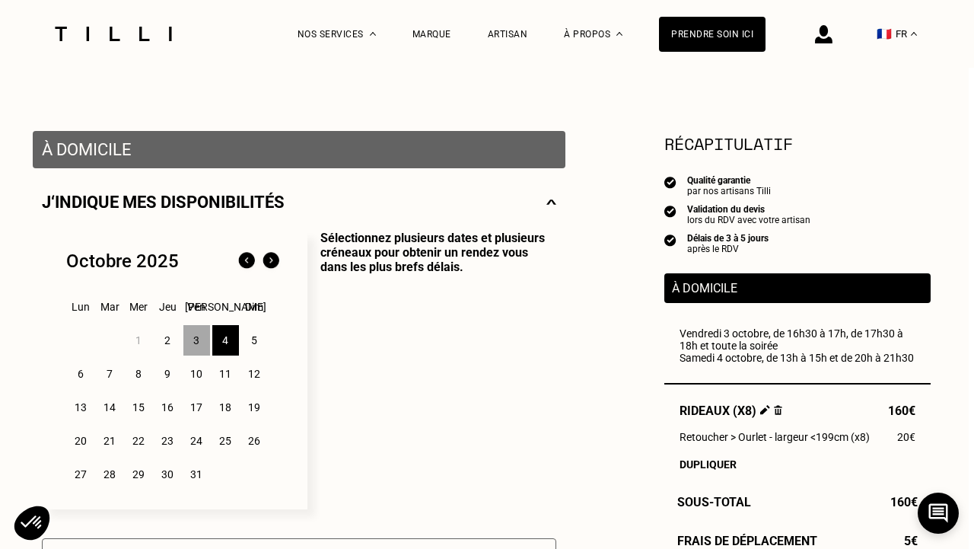
click at [78, 372] on div "6" at bounding box center [81, 373] width 27 height 30
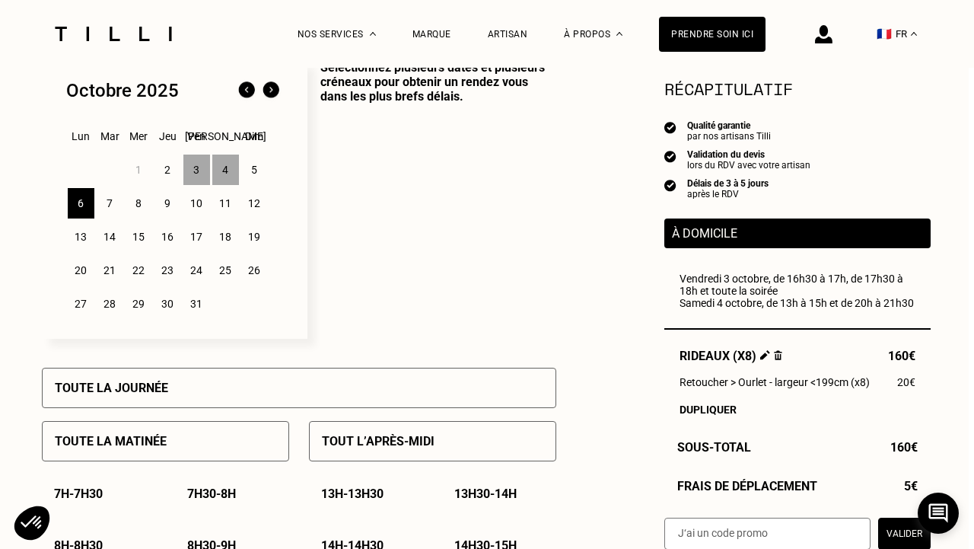
scroll to position [416, 5]
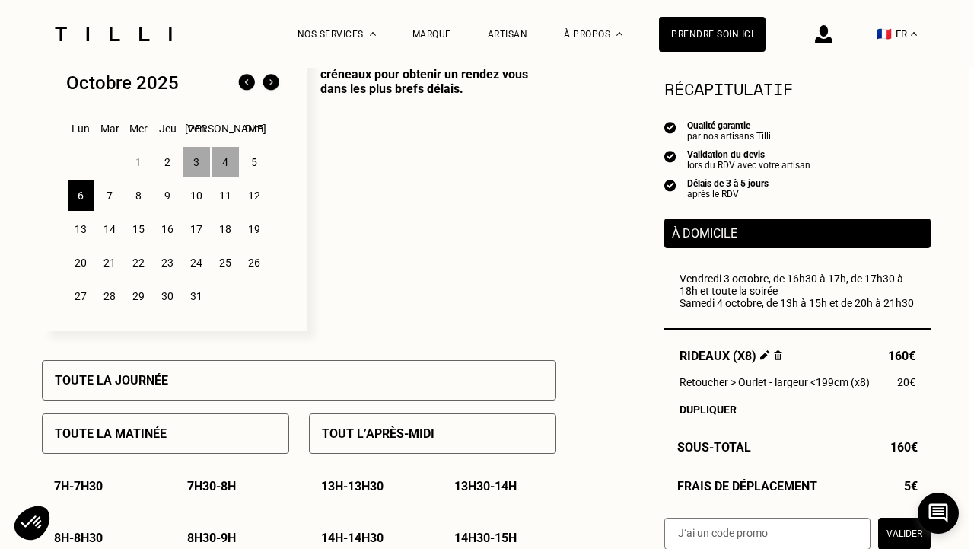
click at [372, 387] on div "Toute la journée" at bounding box center [299, 380] width 514 height 40
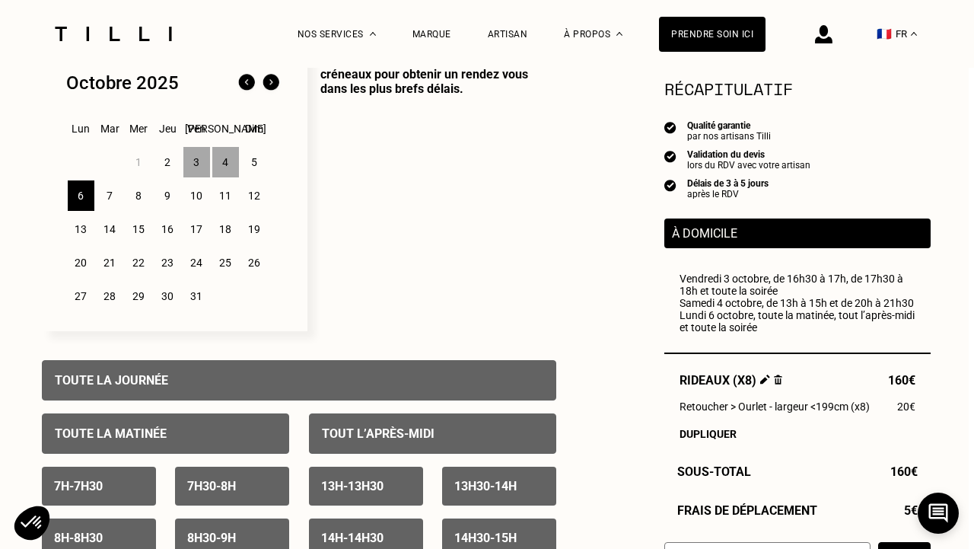
click at [105, 199] on div "7" at bounding box center [110, 195] width 27 height 30
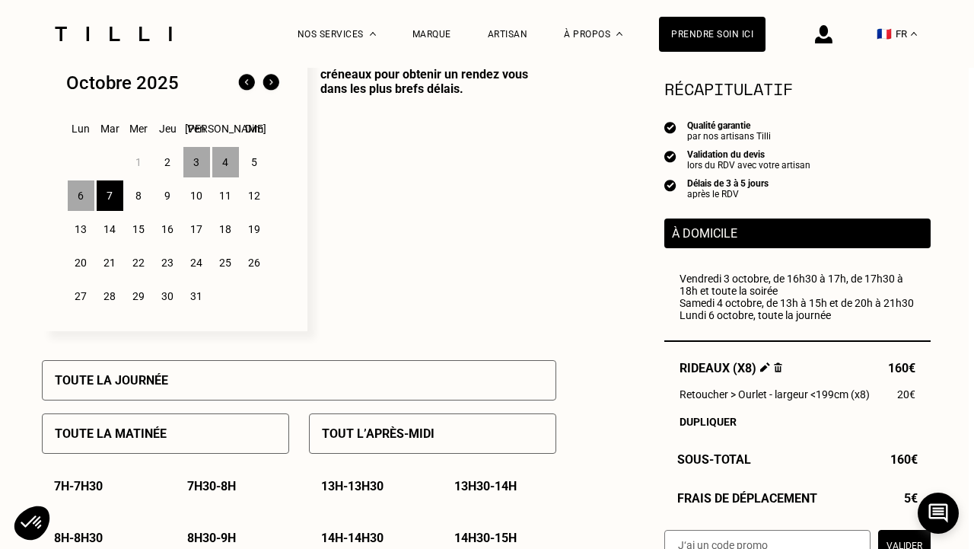
click at [207, 380] on div "Toute la journée" at bounding box center [299, 380] width 514 height 40
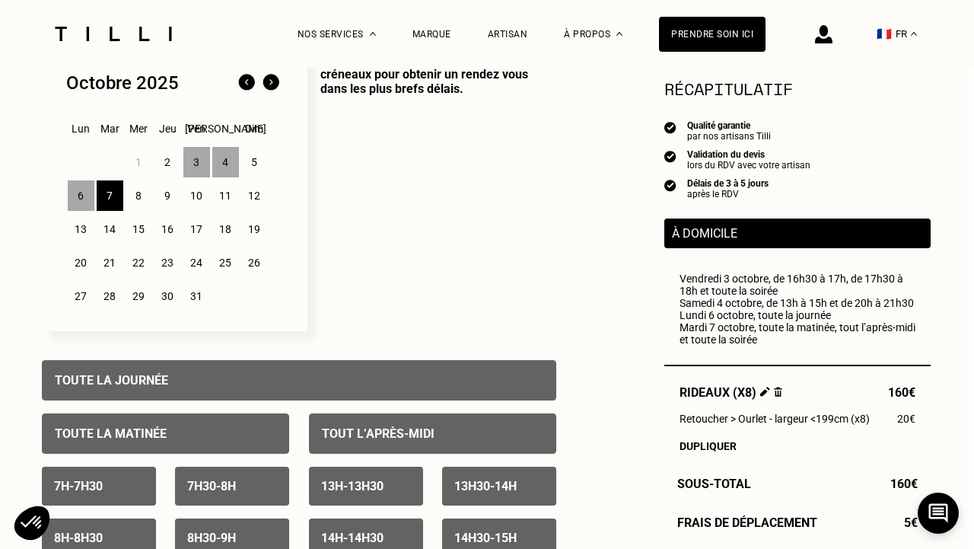
click at [139, 199] on div "8" at bounding box center [139, 195] width 27 height 30
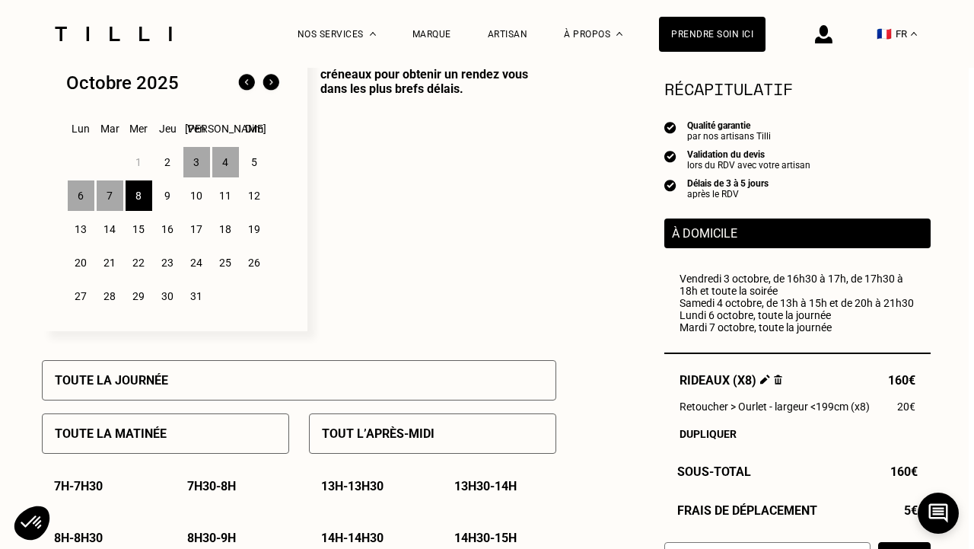
click at [203, 387] on div "Toute la journée" at bounding box center [299, 380] width 514 height 40
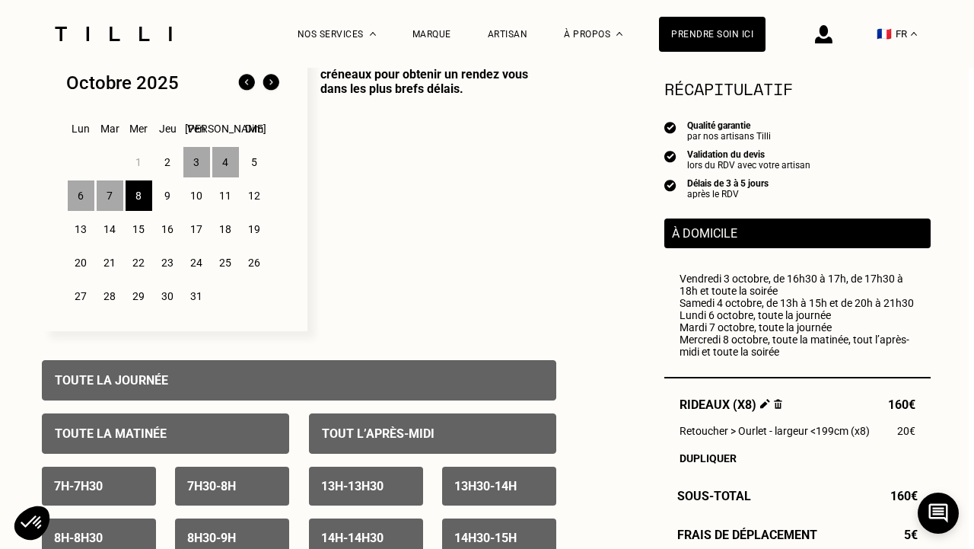
click at [174, 199] on div "9" at bounding box center [167, 195] width 27 height 30
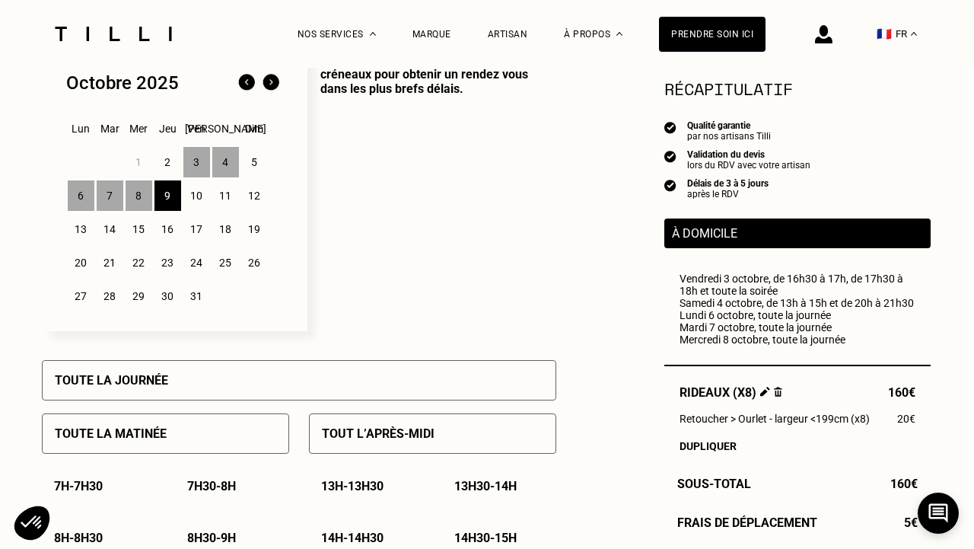
click at [251, 384] on div "Toute la journée" at bounding box center [299, 380] width 514 height 40
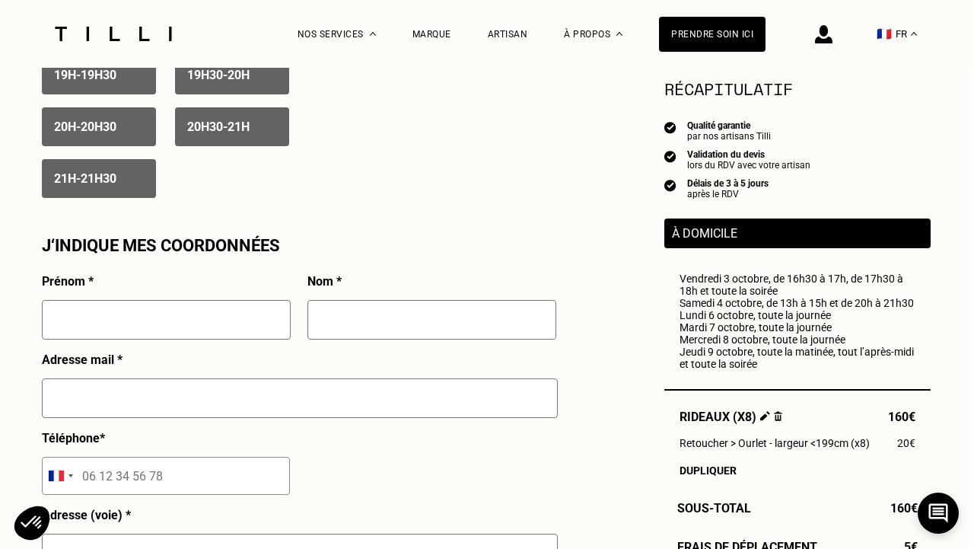
scroll to position [1320, 5]
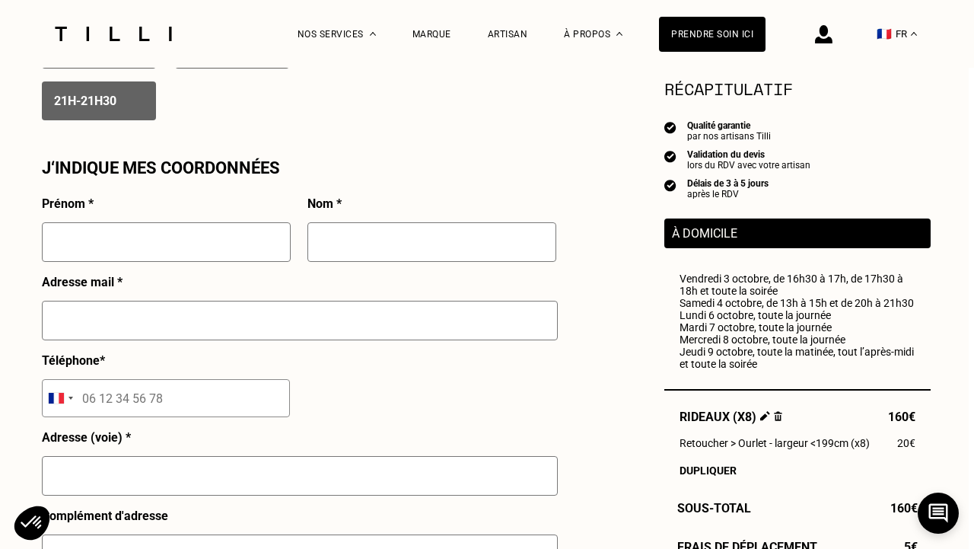
click at [196, 256] on input "text" at bounding box center [166, 242] width 249 height 40
type input "Tra-My"
type input "[PERSON_NAME]"
type input "[EMAIL_ADDRESS][DOMAIN_NAME]"
type input "06 07 76 18 08"
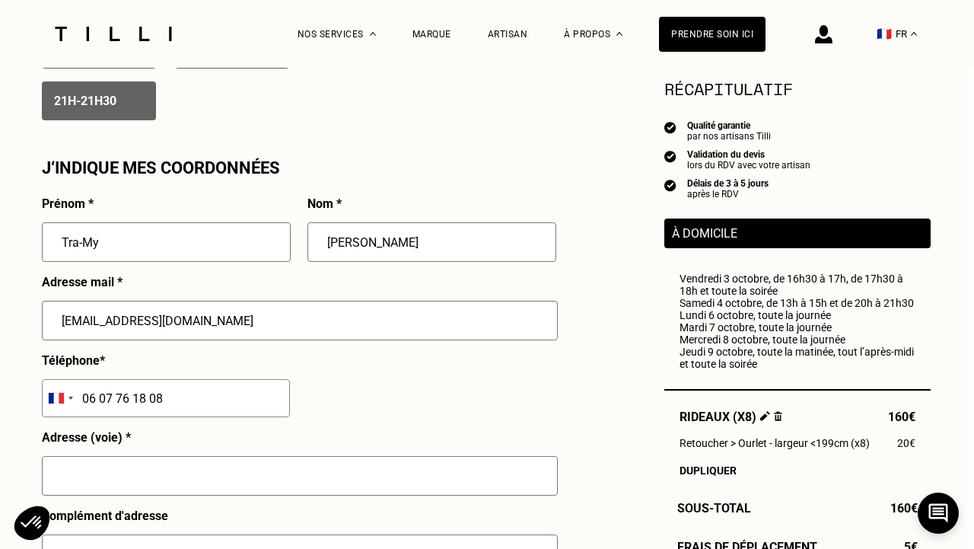
type input "[STREET_ADDRESS][PERSON_NAME]"
type input "Interphone 3, 5eme etage"
type input "[GEOGRAPHIC_DATA]"
click at [171, 323] on input "[EMAIL_ADDRESS][DOMAIN_NAME]" at bounding box center [300, 321] width 516 height 40
click at [158, 321] on input "[EMAIL_ADDRESS][DOMAIN_NAME]" at bounding box center [300, 321] width 516 height 40
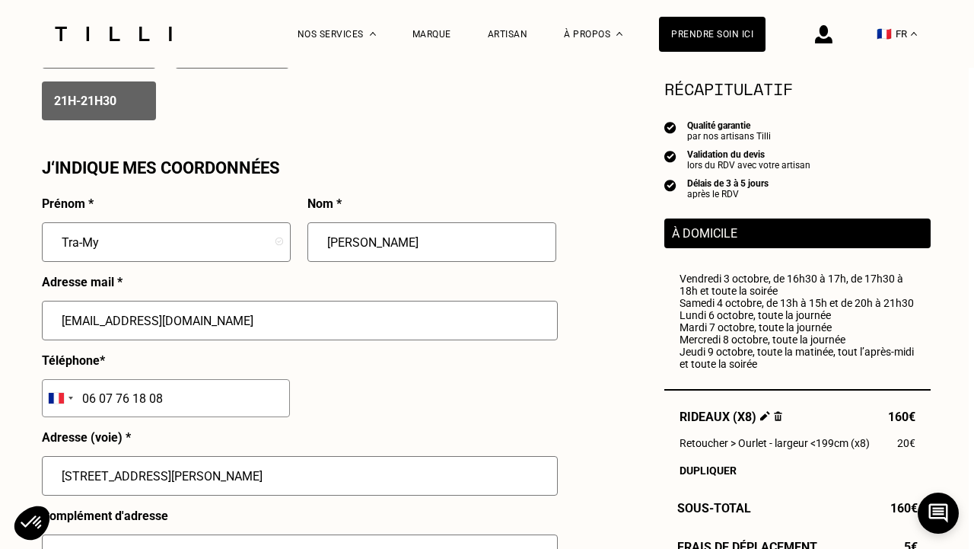
click at [183, 323] on input "[EMAIL_ADDRESS][DOMAIN_NAME]" at bounding box center [300, 321] width 516 height 40
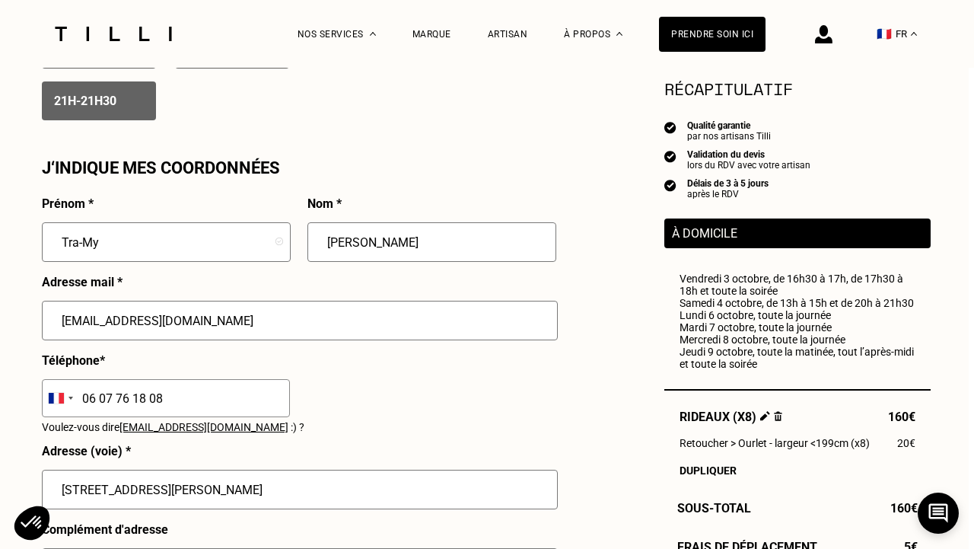
drag, startPoint x: 211, startPoint y: 320, endPoint x: 76, endPoint y: 320, distance: 134.7
click at [76, 320] on input "[EMAIL_ADDRESS][DOMAIN_NAME]" at bounding box center [300, 321] width 516 height 40
click at [251, 314] on input "tramyng" at bounding box center [300, 321] width 516 height 40
click at [364, 326] on input "tramyng" at bounding box center [300, 321] width 516 height 40
click at [484, 416] on div "Prénom * Tra-My Nom * [PERSON_NAME] Adresse mail * tramyng Téléphone * [GEOGRAP…" at bounding box center [299, 520] width 514 height 648
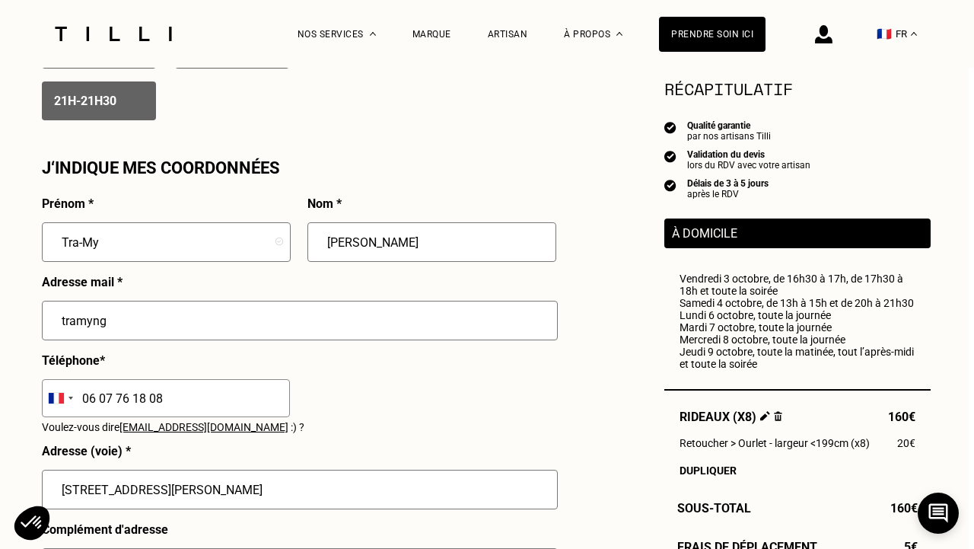
click at [491, 393] on div "Prénom * Tra-My Nom * [PERSON_NAME] Adresse mail * tramyng Téléphone * [GEOGRAP…" at bounding box center [299, 520] width 514 height 648
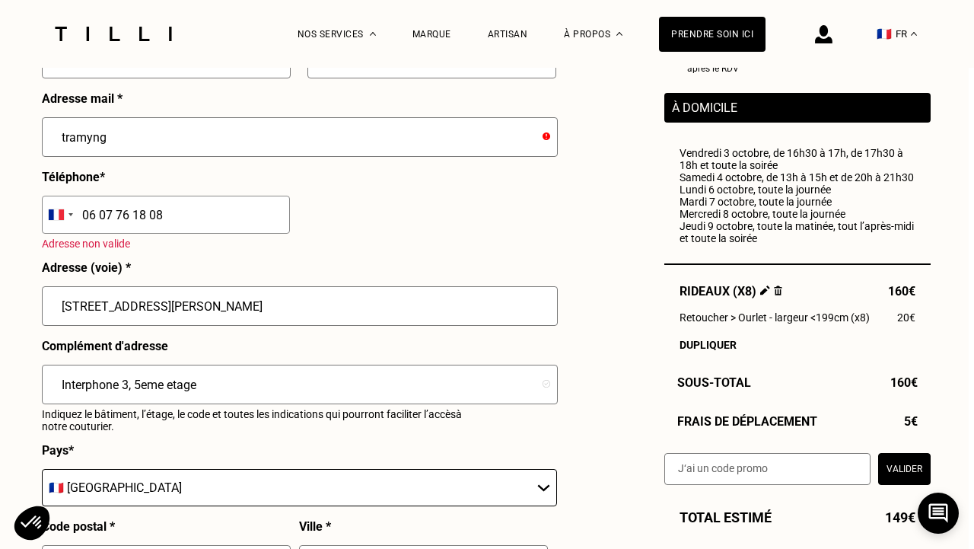
scroll to position [1429, 5]
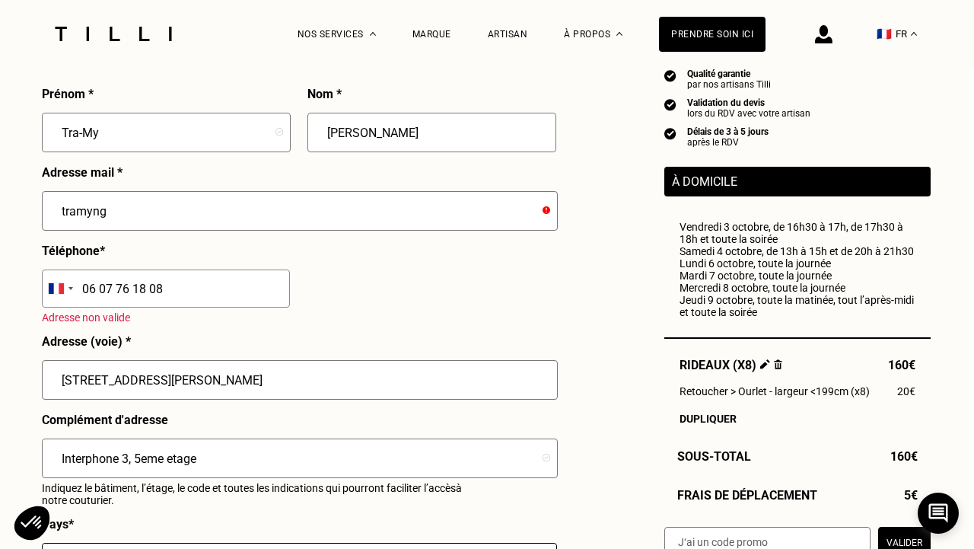
click at [244, 210] on input "tramyng" at bounding box center [300, 211] width 516 height 40
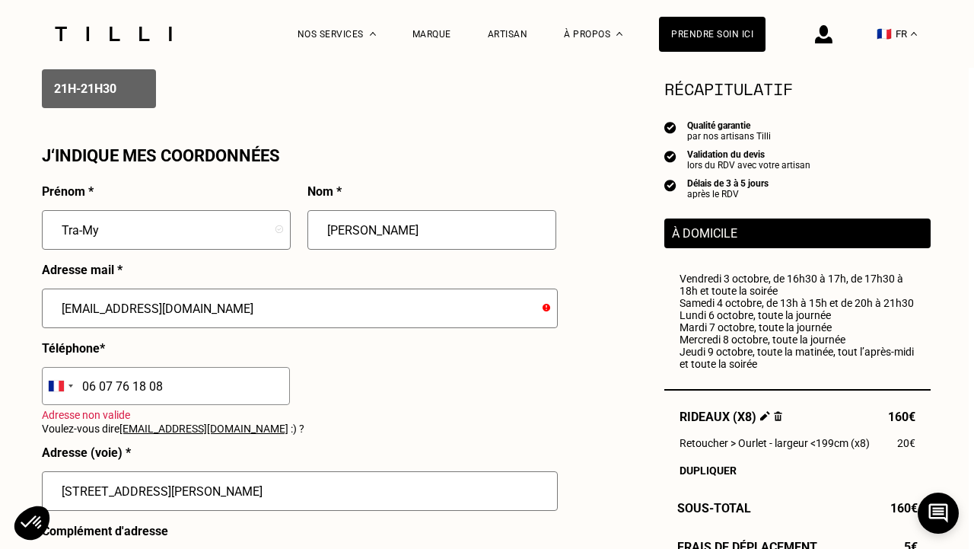
scroll to position [1360, 5]
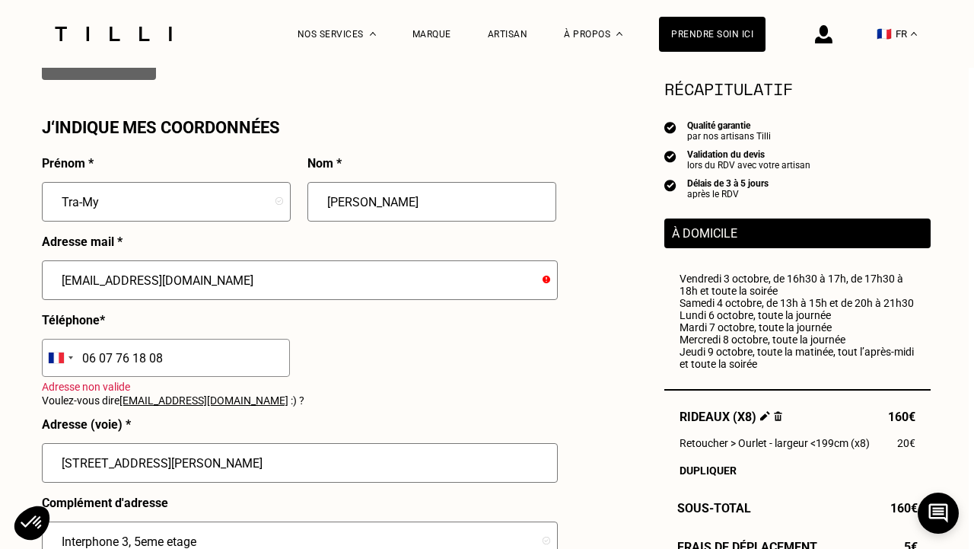
type input "[EMAIL_ADDRESS][DOMAIN_NAME]"
click at [335, 460] on input "[STREET_ADDRESS][PERSON_NAME]" at bounding box center [300, 463] width 516 height 40
click at [439, 384] on p "Adresse non valide" at bounding box center [265, 387] width 446 height 12
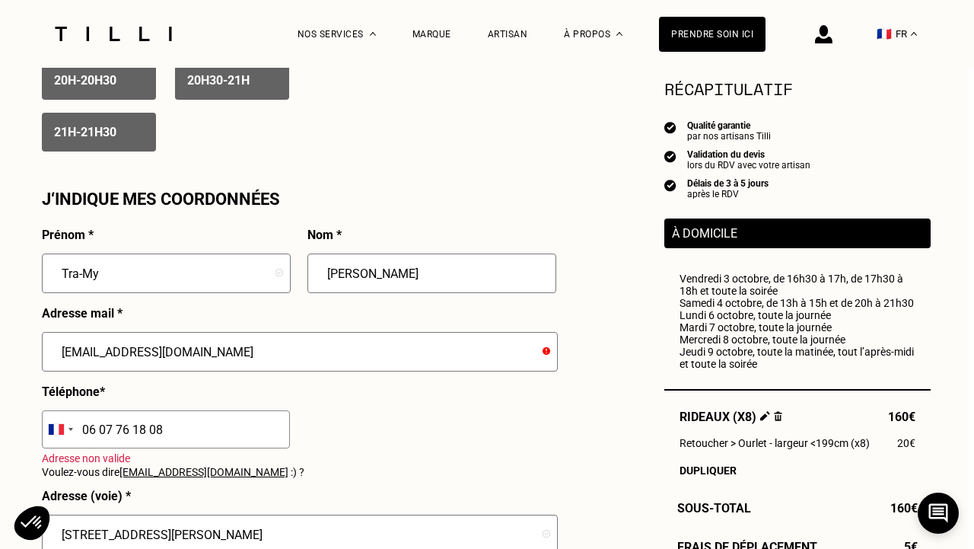
scroll to position [1291, 5]
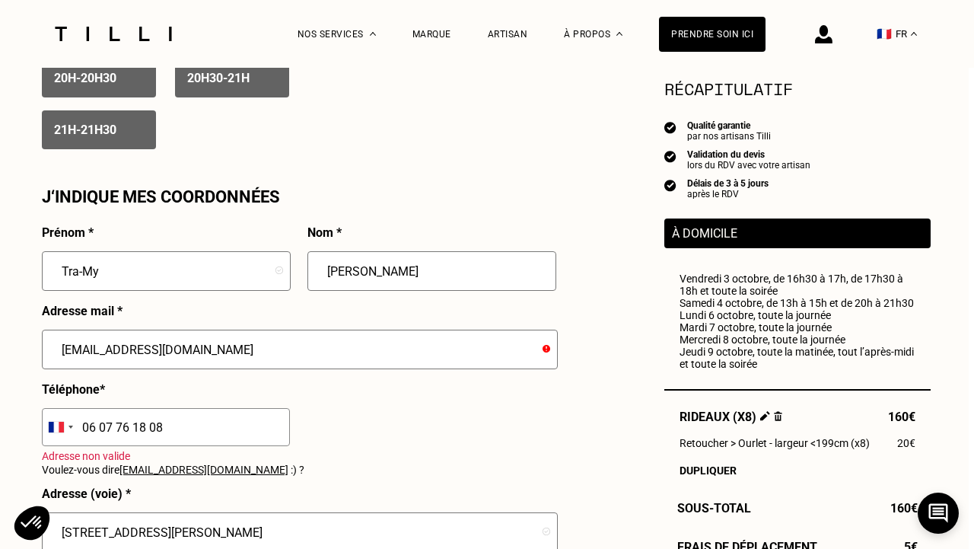
click at [198, 351] on input "[EMAIL_ADDRESS][DOMAIN_NAME]" at bounding box center [300, 350] width 516 height 40
drag, startPoint x: 198, startPoint y: 351, endPoint x: 57, endPoint y: 335, distance: 141.7
click at [57, 335] on input "[EMAIL_ADDRESS][DOMAIN_NAME]" at bounding box center [300, 350] width 516 height 40
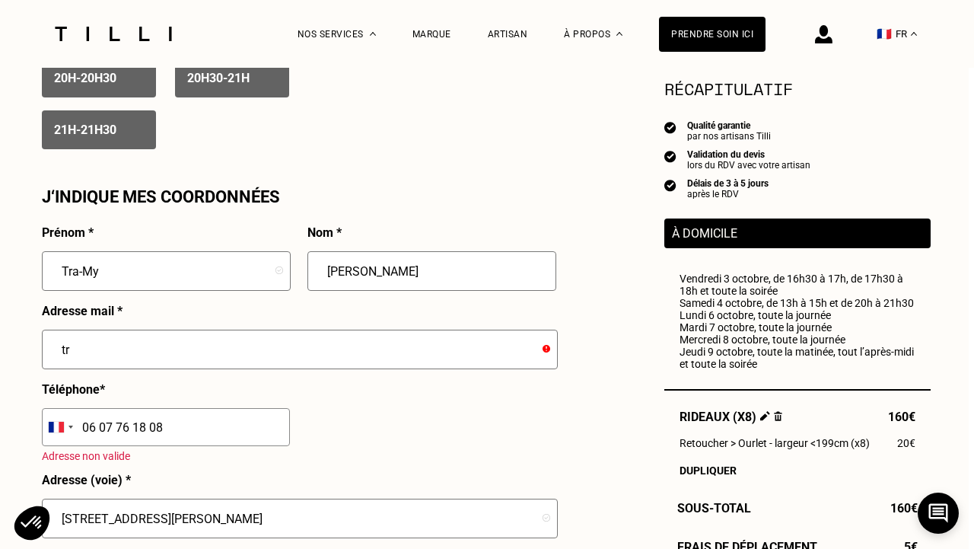
type input "[EMAIL_ADDRESS][DOMAIN_NAME]"
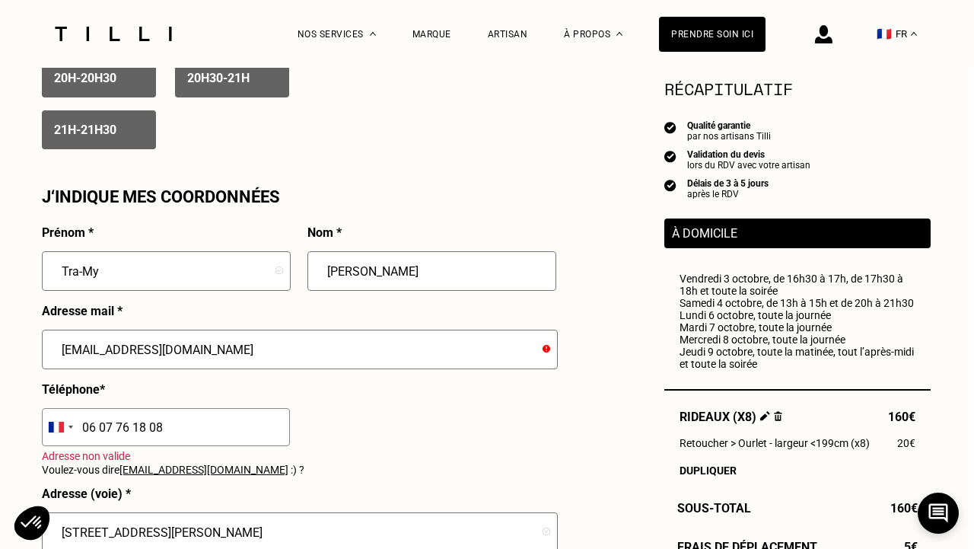
click at [456, 381] on div "[EMAIL_ADDRESS][DOMAIN_NAME]" at bounding box center [300, 356] width 516 height 53
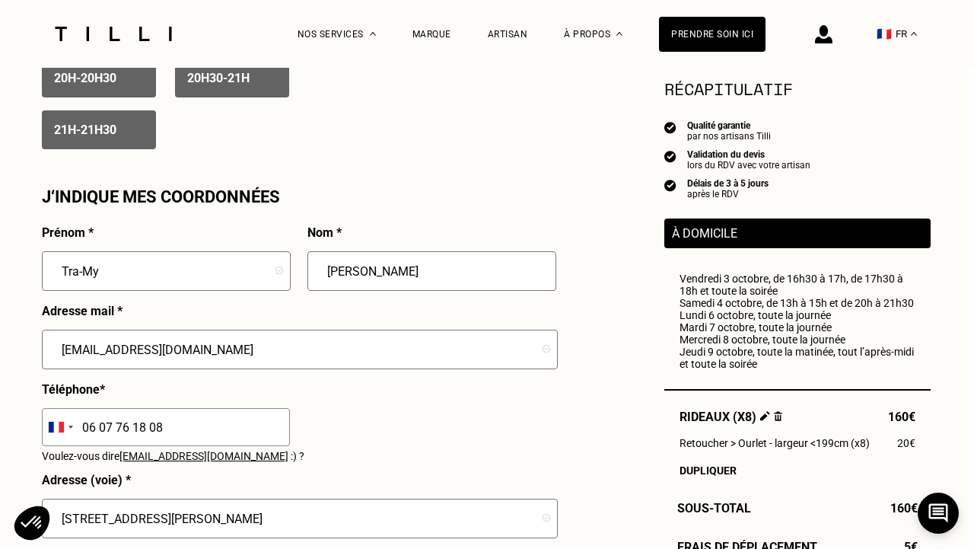
click at [63, 354] on input "[EMAIL_ADDRESS][DOMAIN_NAME]" at bounding box center [300, 350] width 516 height 40
click at [408, 199] on div "J‘indique mes coordonnées Prénom * Tra-My Nom * [PERSON_NAME] Adresse mail * [E…" at bounding box center [299, 530] width 514 height 686
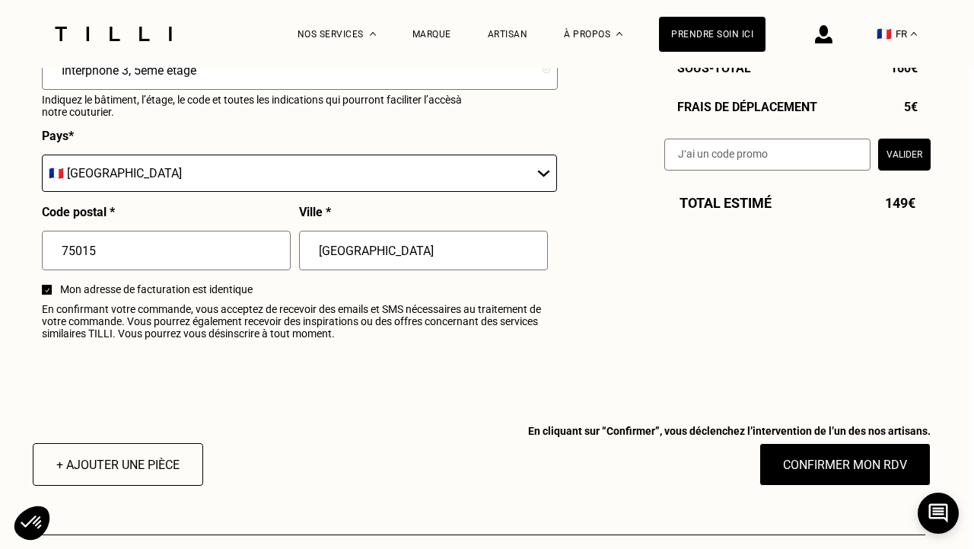
scroll to position [1823, 5]
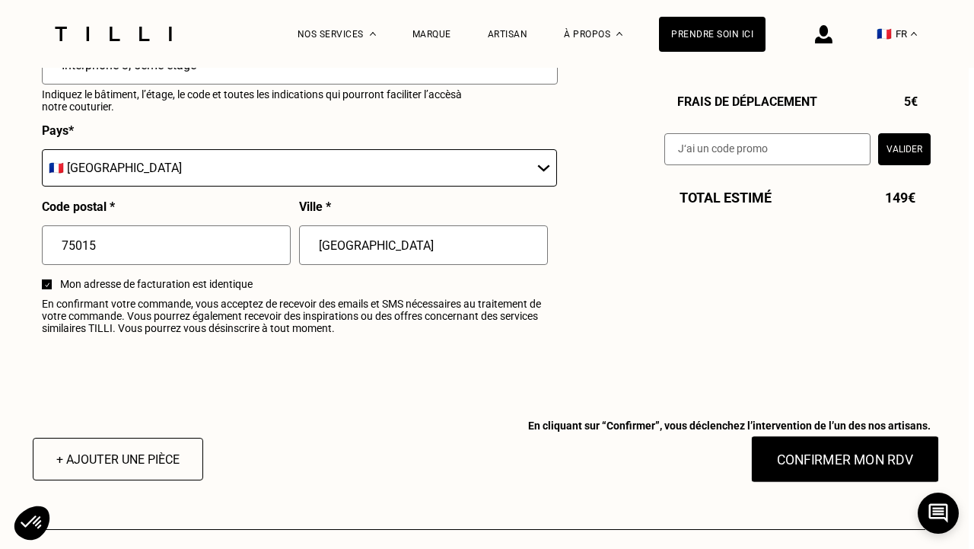
click at [848, 464] on button "Confirmer mon RDV" at bounding box center [845, 458] width 189 height 47
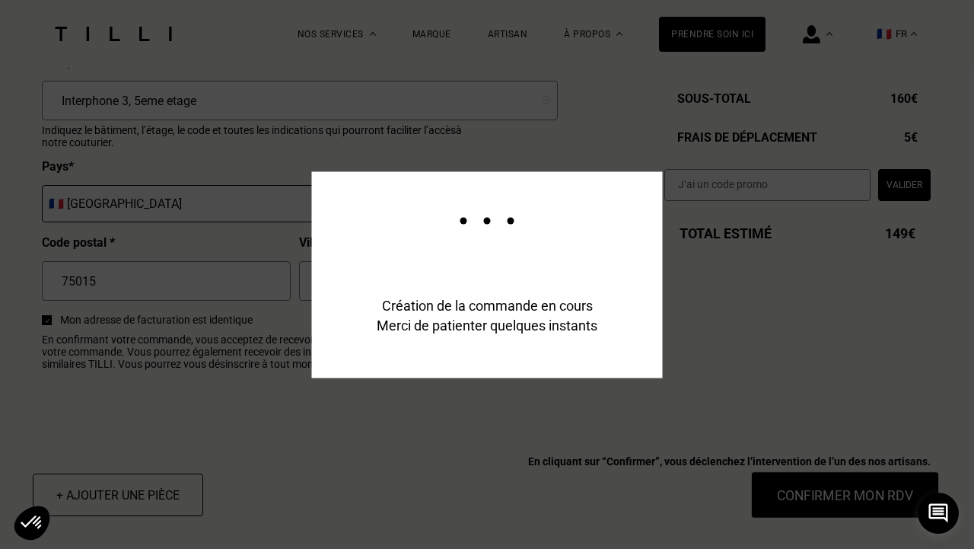
scroll to position [1859, 5]
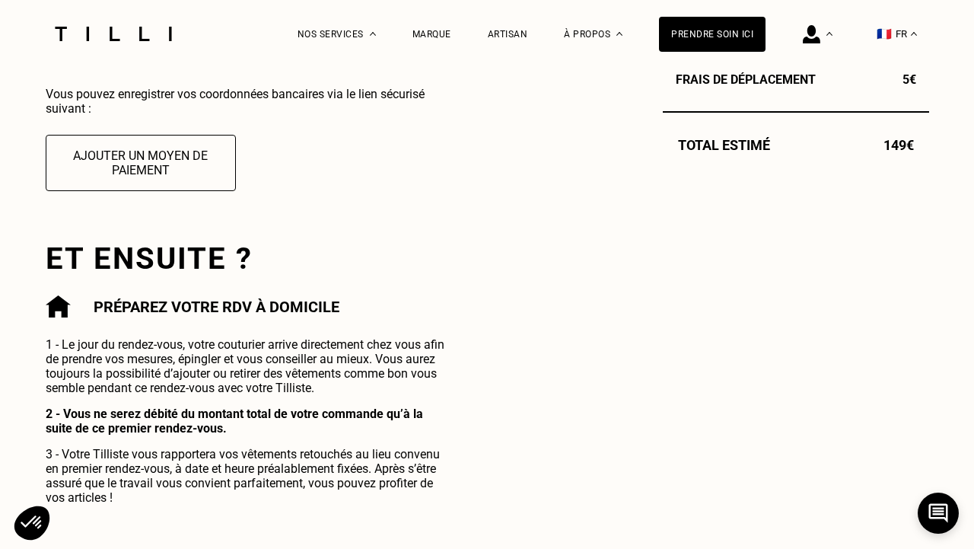
scroll to position [602, 0]
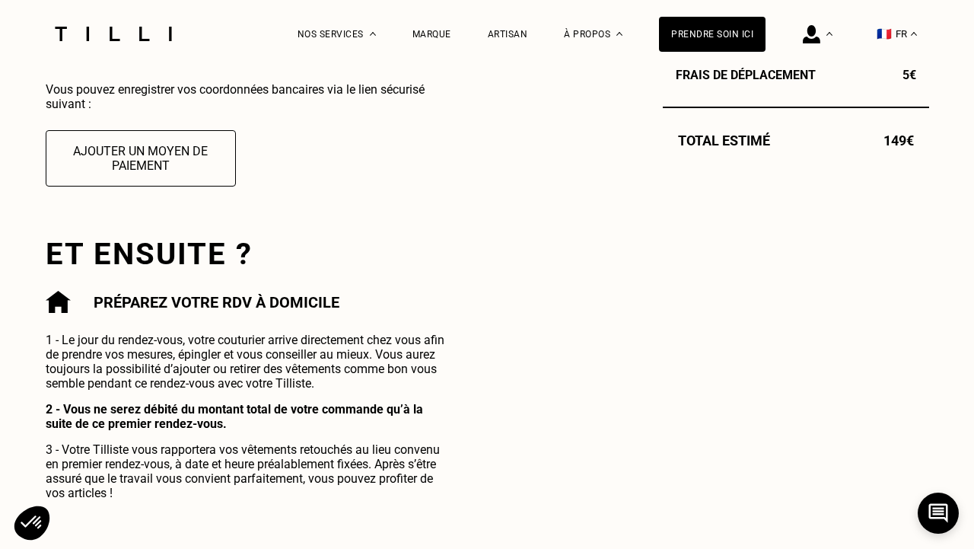
click at [897, 31] on button "🇫🇷 FR" at bounding box center [897, 34] width 56 height 68
click at [909, 107] on span "EN" at bounding box center [906, 108] width 13 height 11
